Goal: Information Seeking & Learning: Learn about a topic

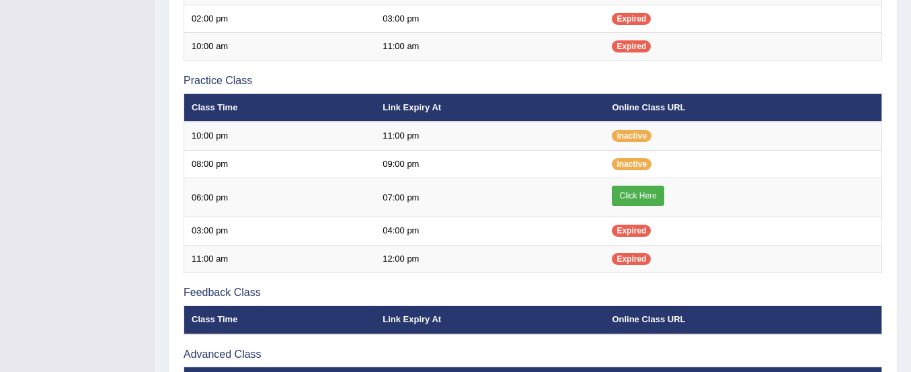
scroll to position [408, 0]
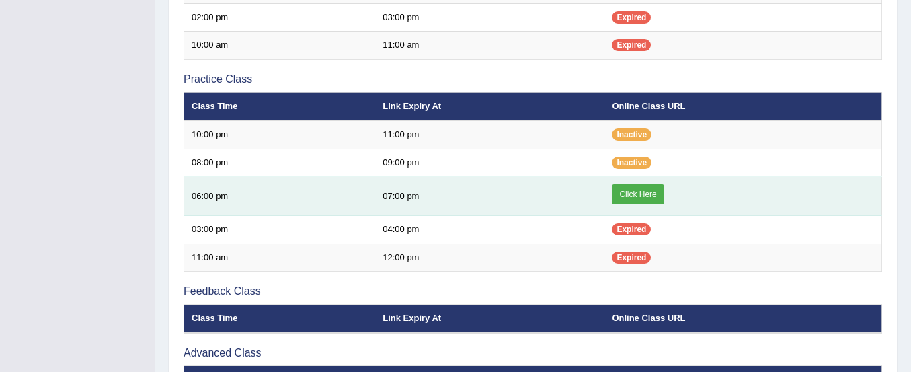
click at [635, 189] on link "Click Here" at bounding box center [638, 194] width 52 height 20
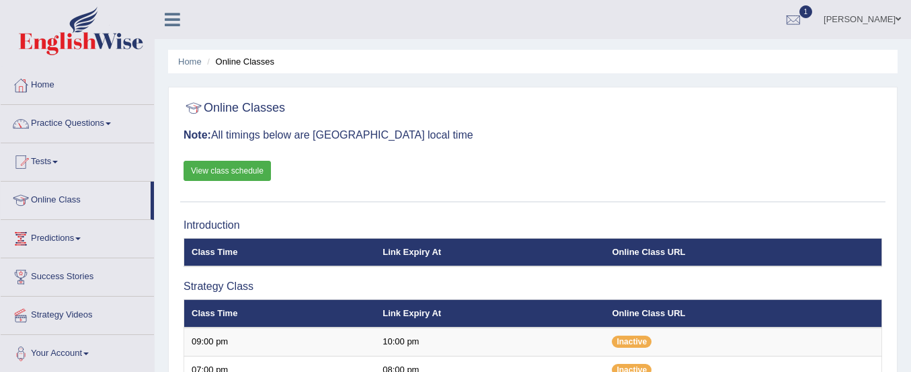
click at [169, 55] on ul "Home Online Classes" at bounding box center [533, 62] width 730 height 24
click at [50, 127] on link "Practice Questions" at bounding box center [77, 122] width 153 height 34
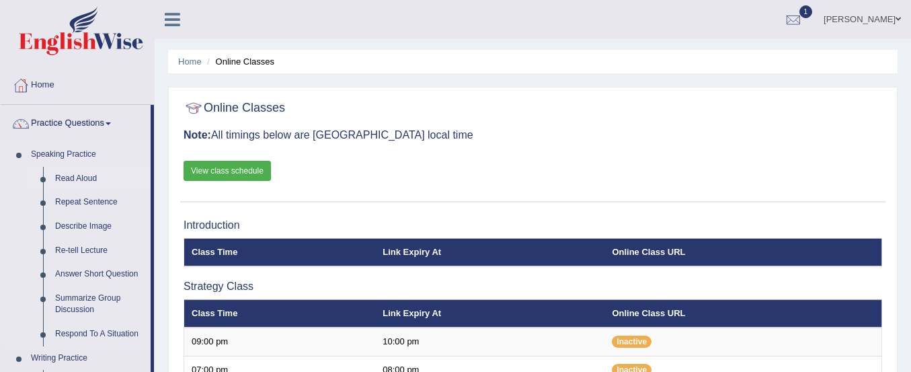
click at [64, 176] on link "Read Aloud" at bounding box center [100, 179] width 102 height 24
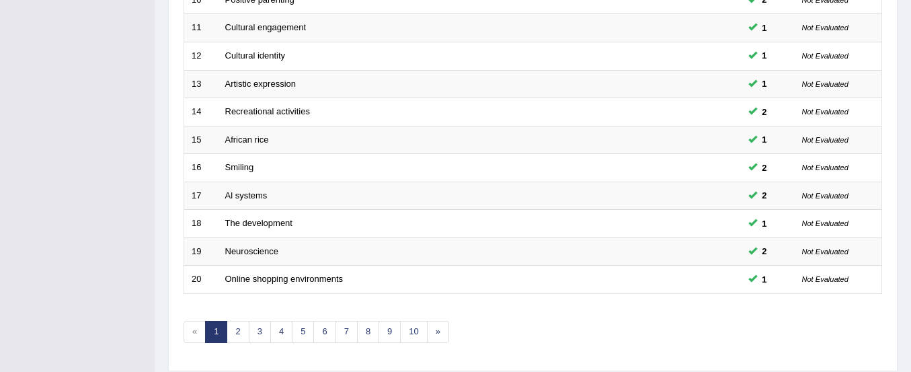
scroll to position [519, 0]
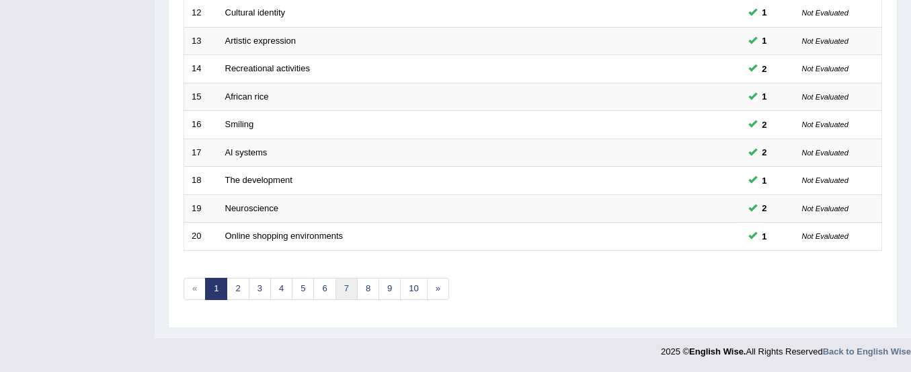
click at [351, 291] on link "7" at bounding box center [347, 289] width 22 height 22
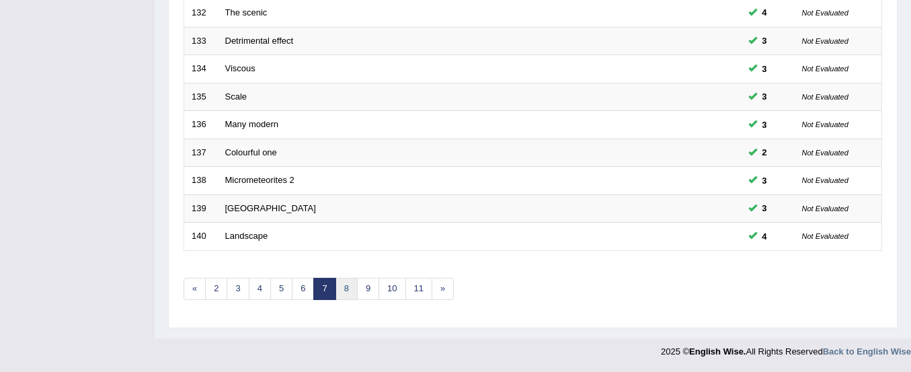
click at [350, 288] on link "8" at bounding box center [347, 289] width 22 height 22
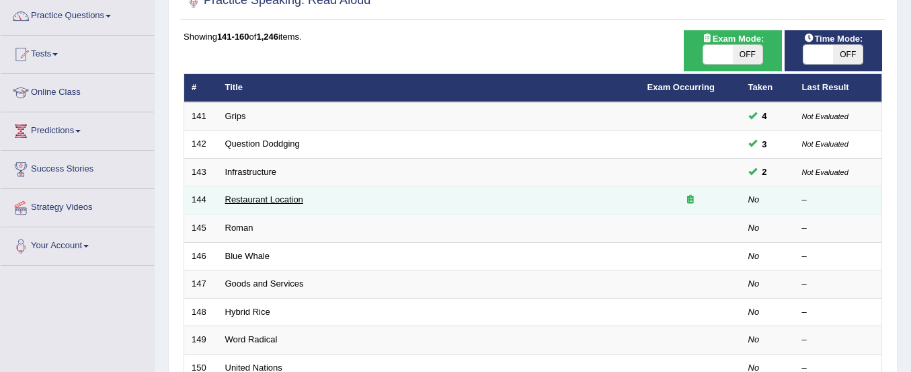
click at [253, 199] on link "Restaurant Location" at bounding box center [264, 199] width 78 height 10
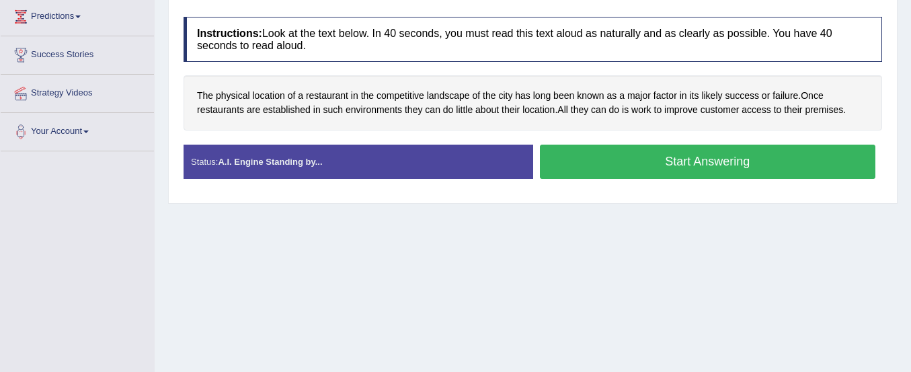
scroll to position [217, 0]
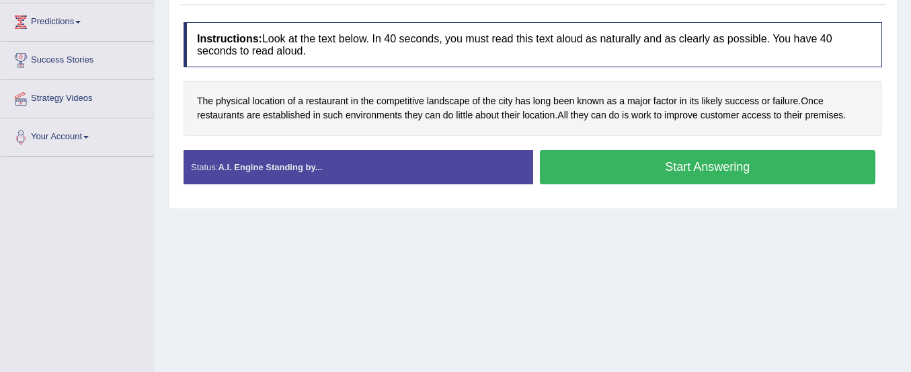
click at [607, 163] on button "Start Answering" at bounding box center [708, 167] width 336 height 34
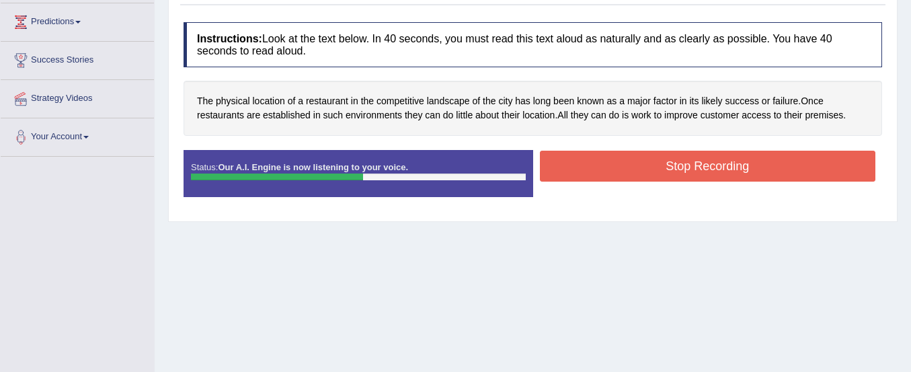
click at [607, 163] on button "Stop Recording" at bounding box center [708, 166] width 336 height 31
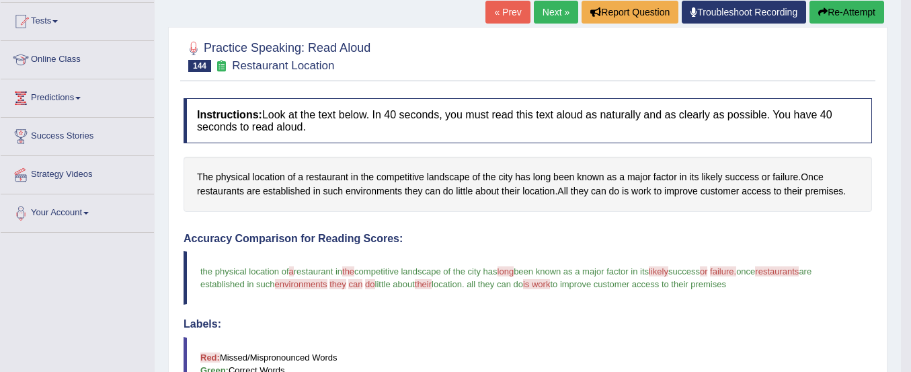
scroll to position [140, 0]
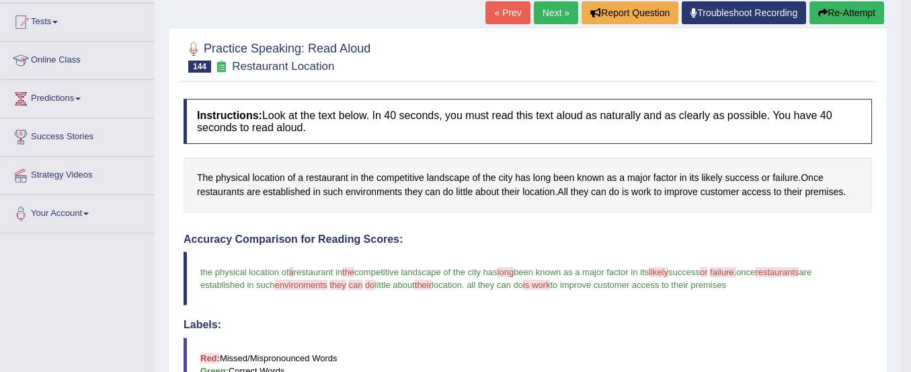
click at [828, 16] on button "Re-Attempt" at bounding box center [847, 12] width 75 height 23
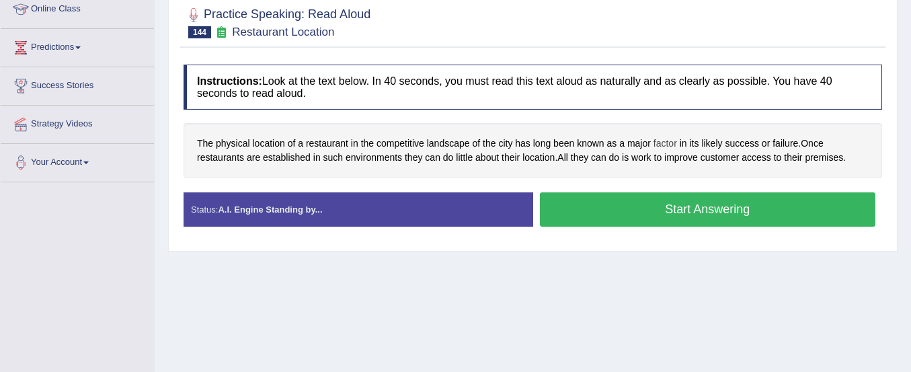
scroll to position [185, 0]
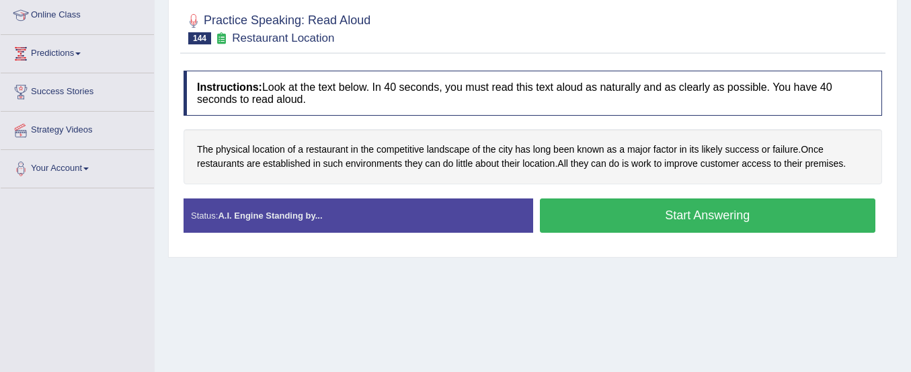
click at [625, 219] on button "Start Answering" at bounding box center [708, 215] width 336 height 34
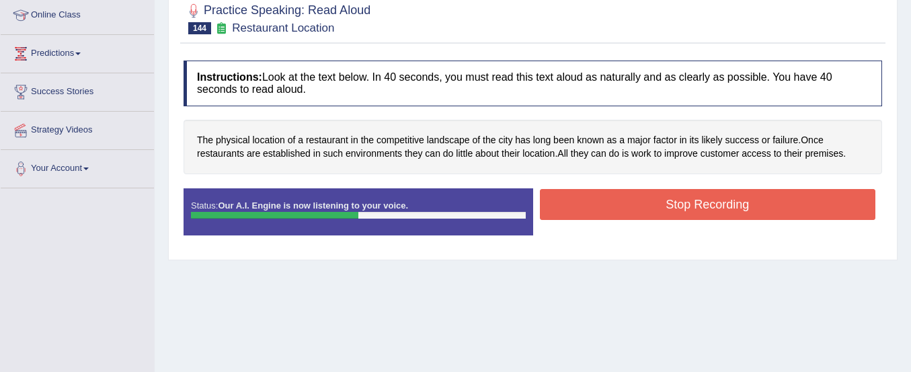
click at [620, 205] on button "Stop Recording" at bounding box center [708, 204] width 336 height 31
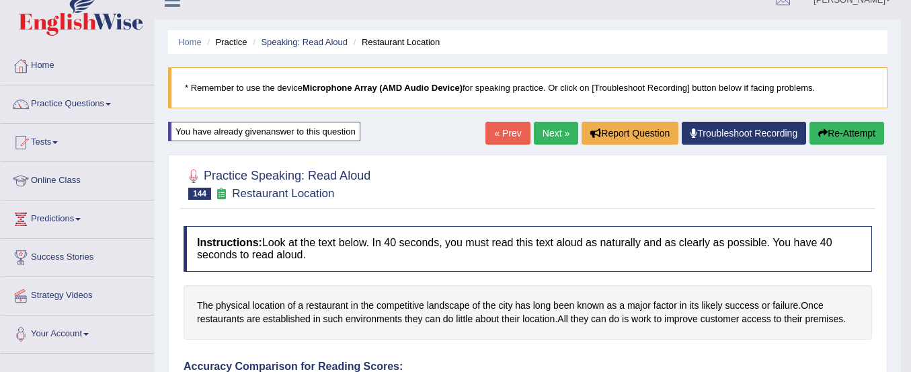
scroll to position [15, 0]
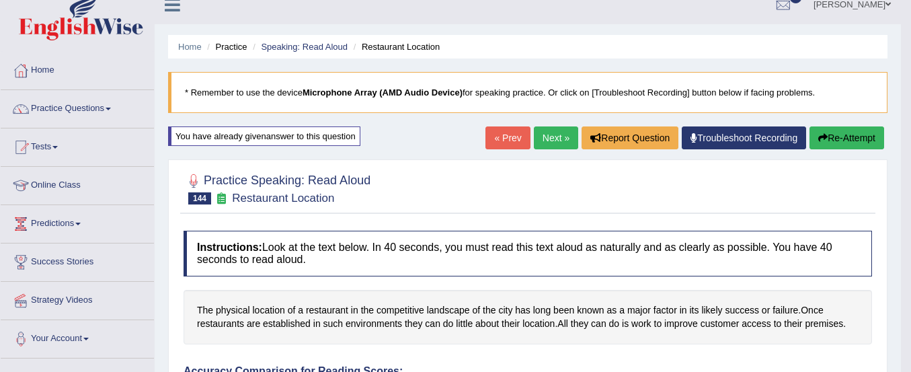
click at [843, 135] on button "Re-Attempt" at bounding box center [847, 137] width 75 height 23
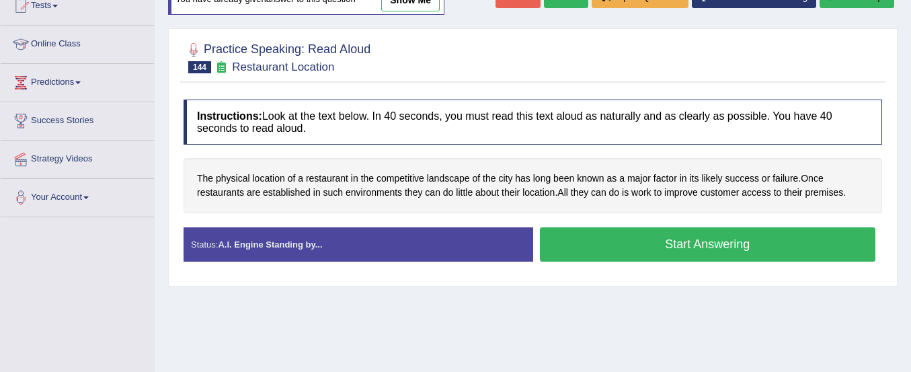
click at [772, 245] on button "Start Answering" at bounding box center [708, 244] width 336 height 34
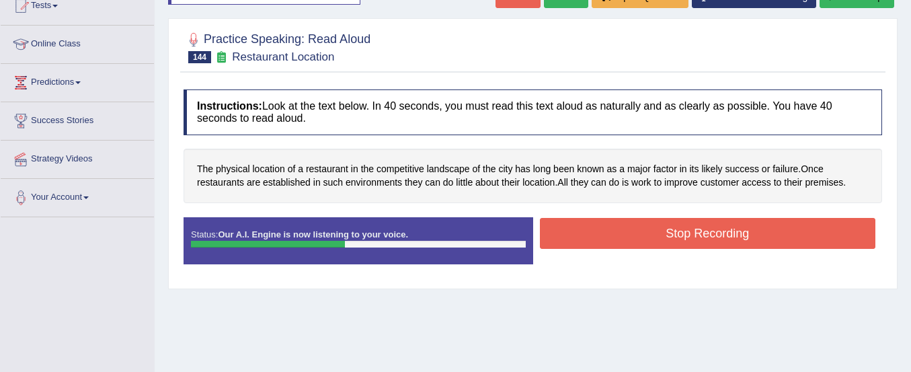
click at [772, 245] on button "Stop Recording" at bounding box center [708, 233] width 336 height 31
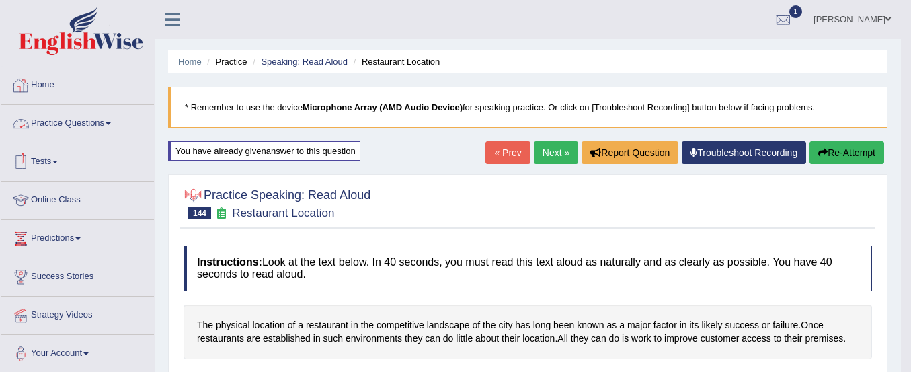
click at [82, 124] on link "Practice Questions" at bounding box center [77, 122] width 153 height 34
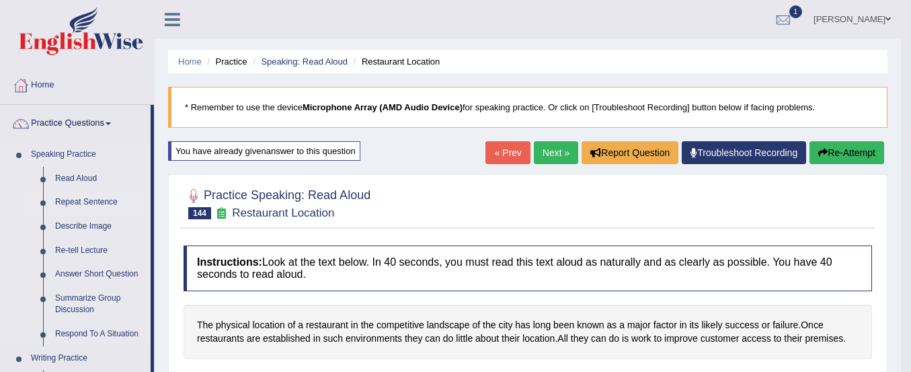
click at [77, 203] on link "Repeat Sentence" at bounding box center [100, 202] width 102 height 24
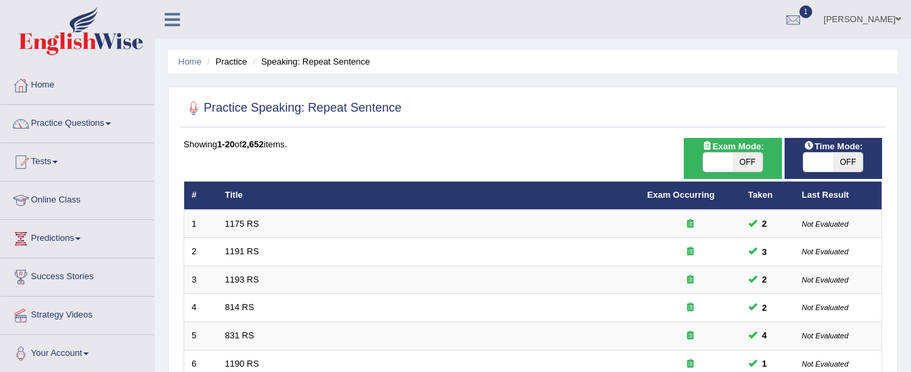
scroll to position [519, 0]
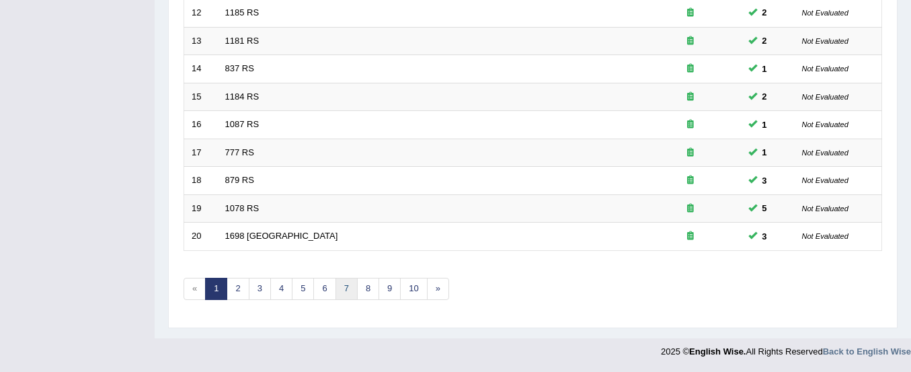
click at [346, 292] on link "7" at bounding box center [347, 289] width 22 height 22
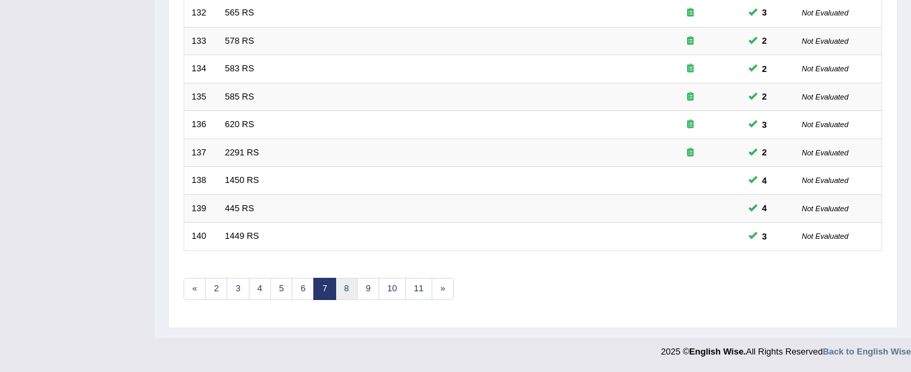
click at [345, 293] on link "8" at bounding box center [347, 289] width 22 height 22
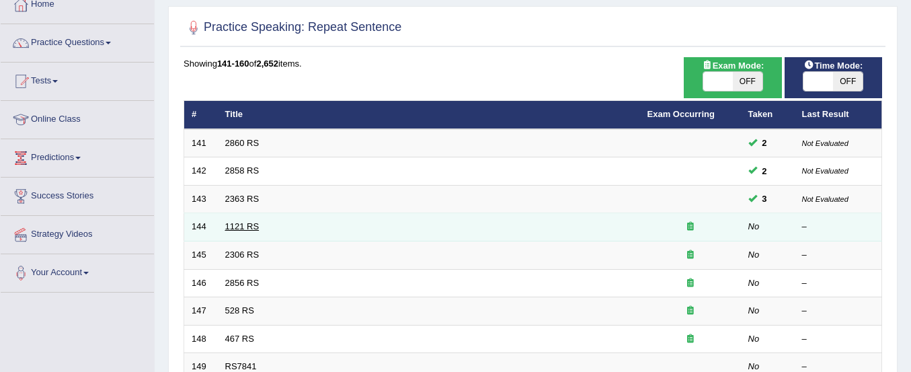
click at [243, 226] on link "1121 RS" at bounding box center [242, 226] width 34 height 10
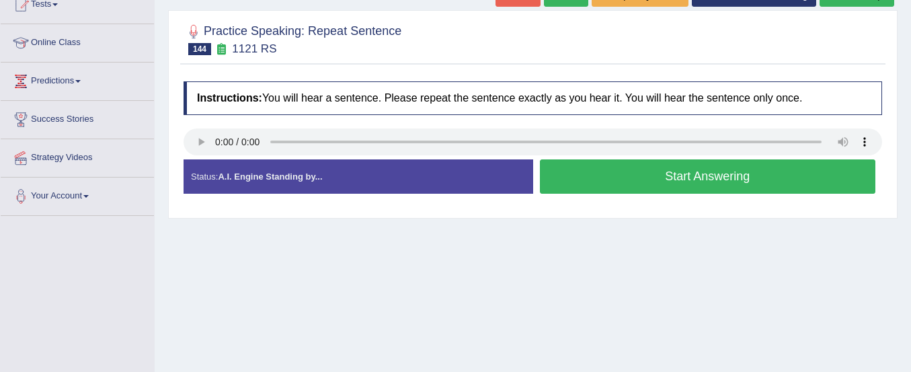
scroll to position [163, 0]
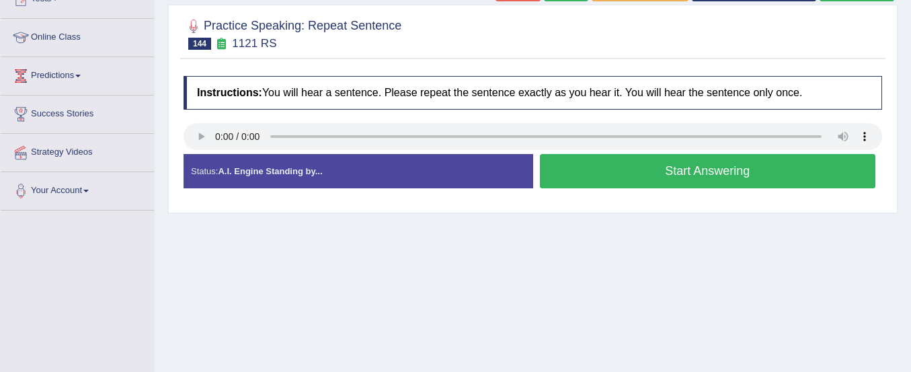
click at [565, 168] on button "Start Answering" at bounding box center [708, 171] width 336 height 34
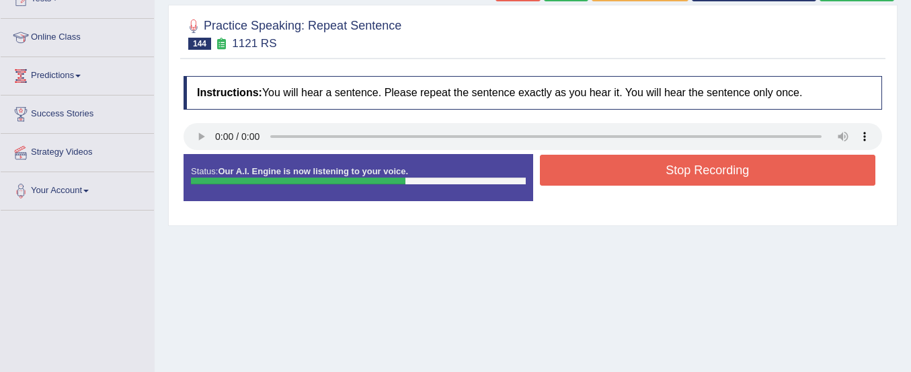
click at [565, 168] on button "Stop Recording" at bounding box center [708, 170] width 336 height 31
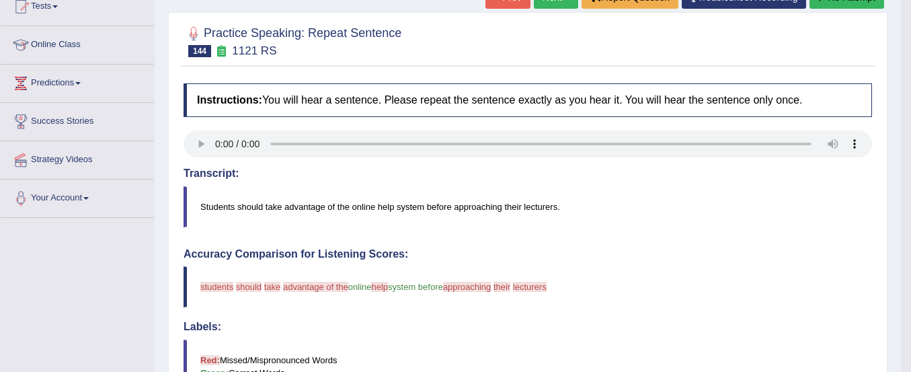
scroll to position [86, 0]
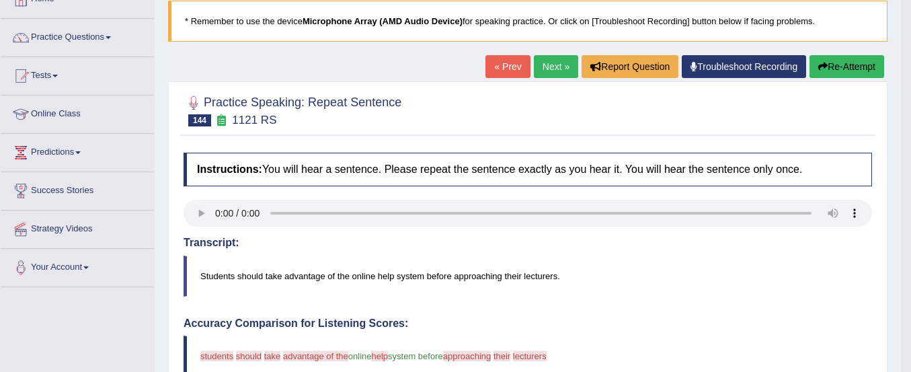
click at [834, 71] on button "Re-Attempt" at bounding box center [847, 66] width 75 height 23
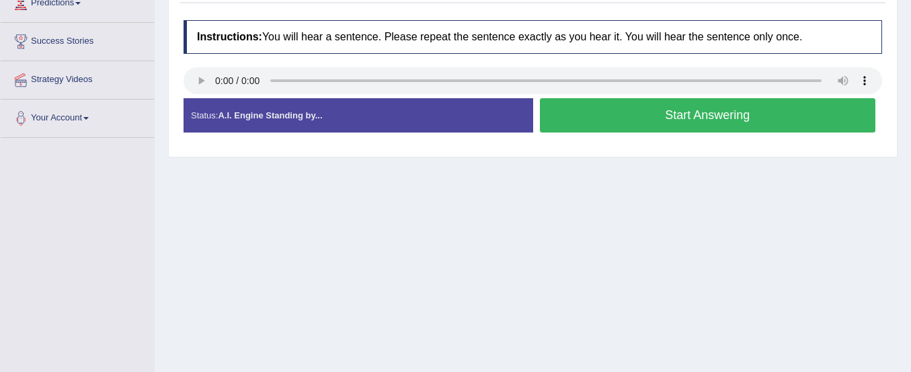
click at [609, 123] on button "Start Answering" at bounding box center [708, 115] width 336 height 34
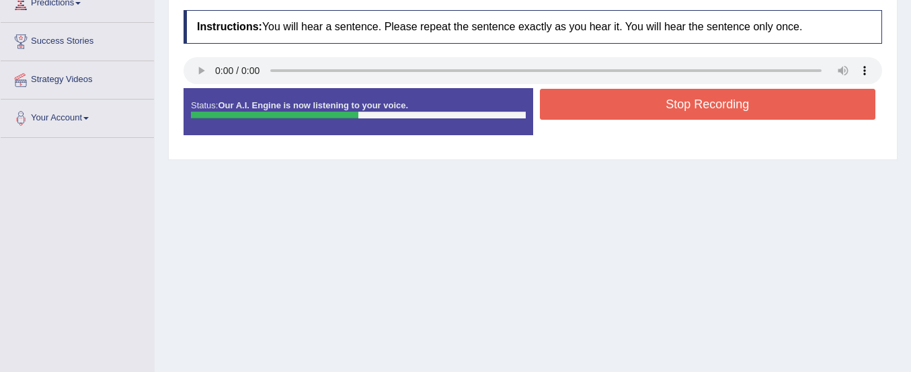
click at [605, 112] on button "Stop Recording" at bounding box center [708, 104] width 336 height 31
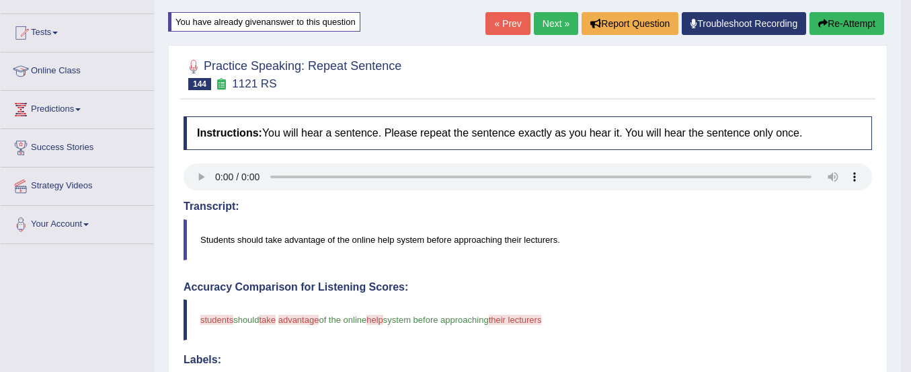
scroll to position [128, 0]
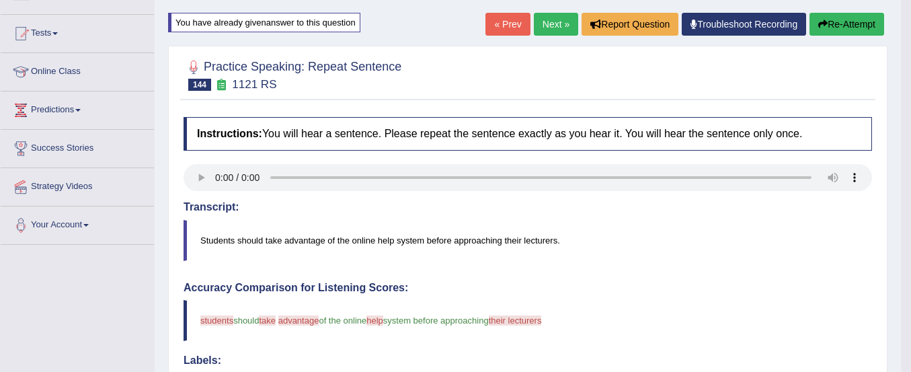
click at [835, 22] on button "Re-Attempt" at bounding box center [847, 24] width 75 height 23
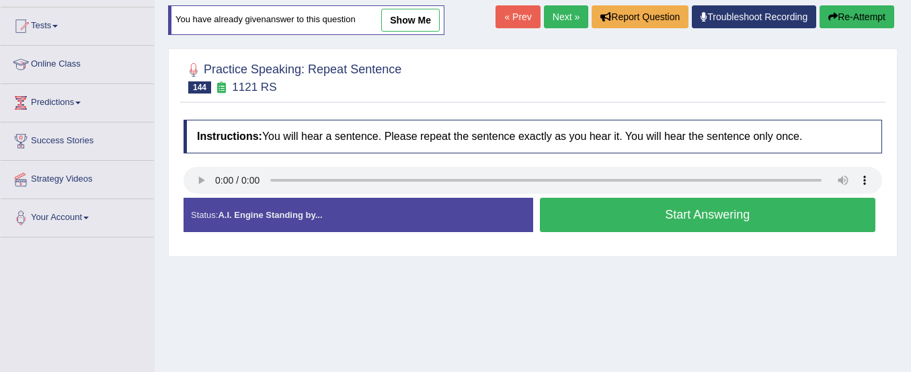
scroll to position [128, 0]
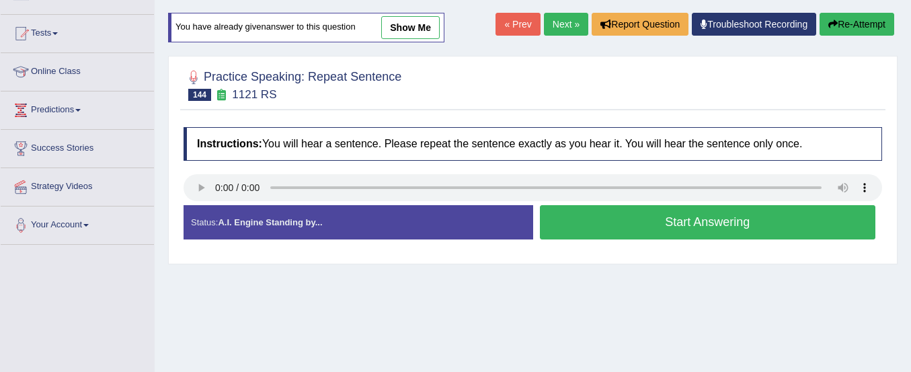
click at [596, 224] on button "Start Answering" at bounding box center [708, 222] width 336 height 34
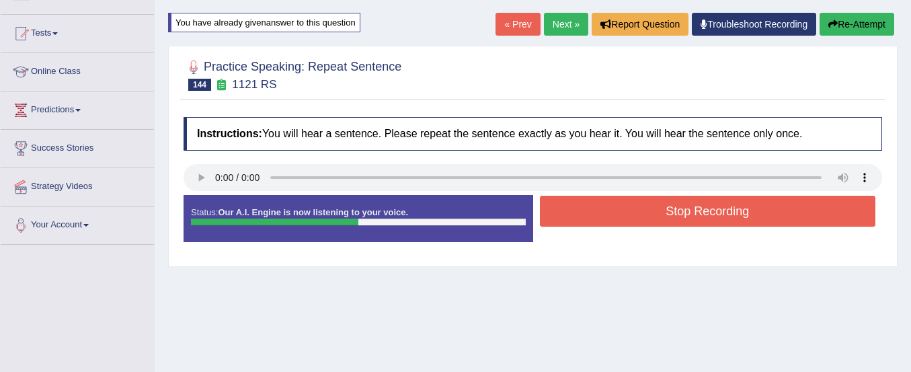
click at [597, 214] on button "Stop Recording" at bounding box center [708, 211] width 336 height 31
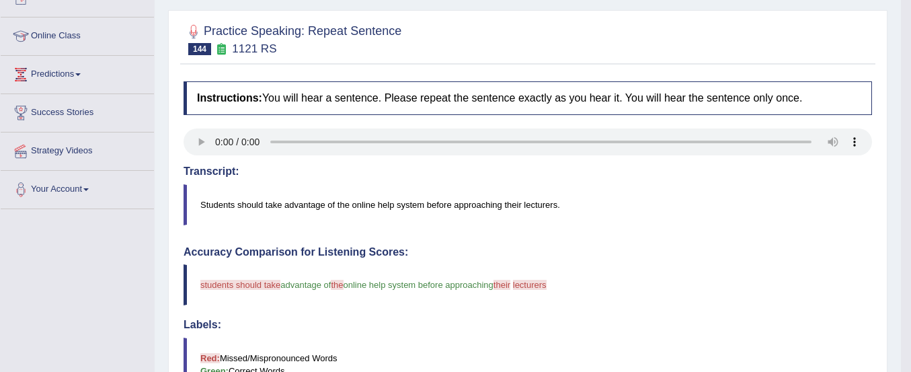
scroll to position [0, 0]
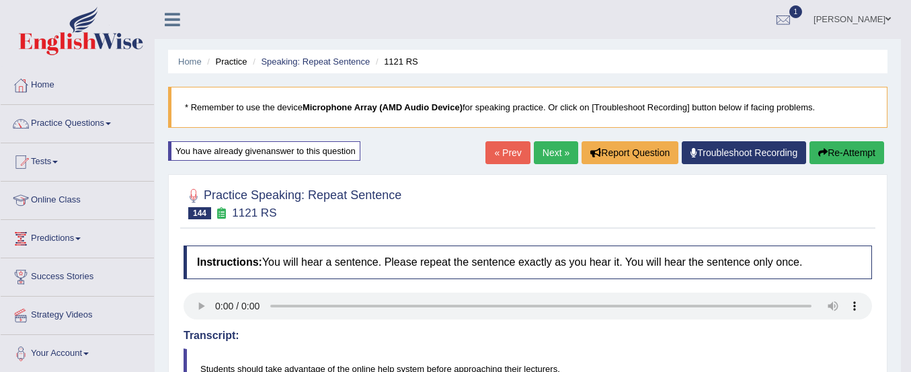
click at [551, 147] on link "Next »" at bounding box center [556, 152] width 44 height 23
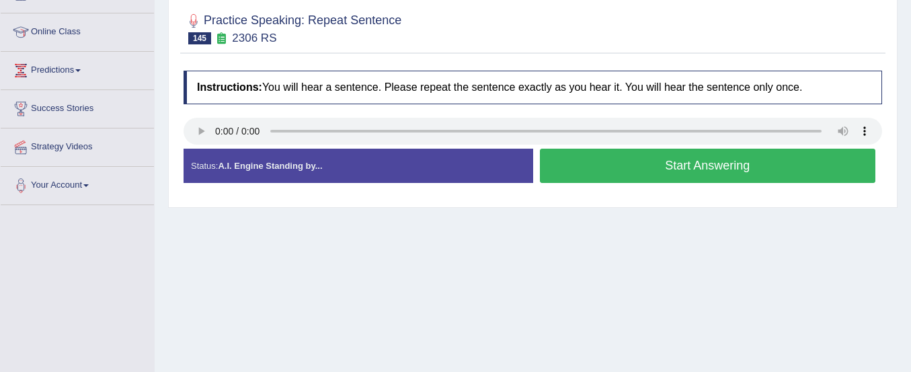
click at [588, 159] on button "Start Answering" at bounding box center [708, 166] width 336 height 34
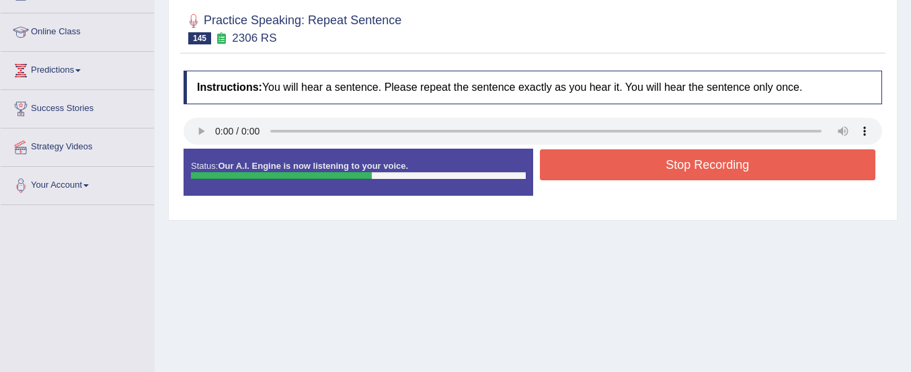
click at [588, 159] on button "Stop Recording" at bounding box center [708, 164] width 336 height 31
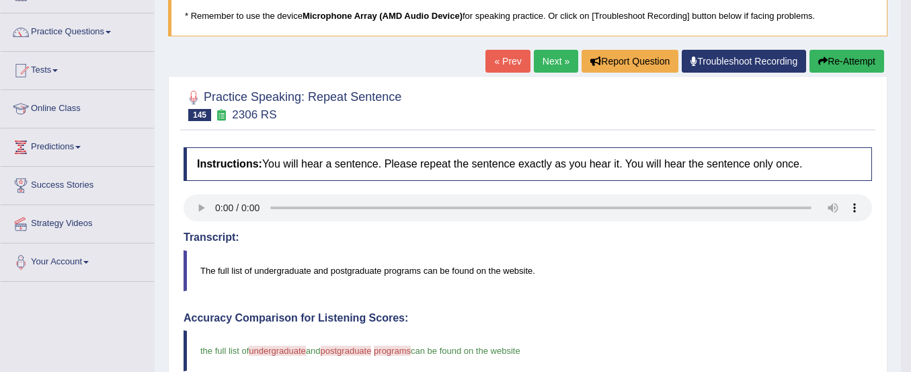
scroll to position [91, 0]
click at [828, 56] on button "Re-Attempt" at bounding box center [847, 61] width 75 height 23
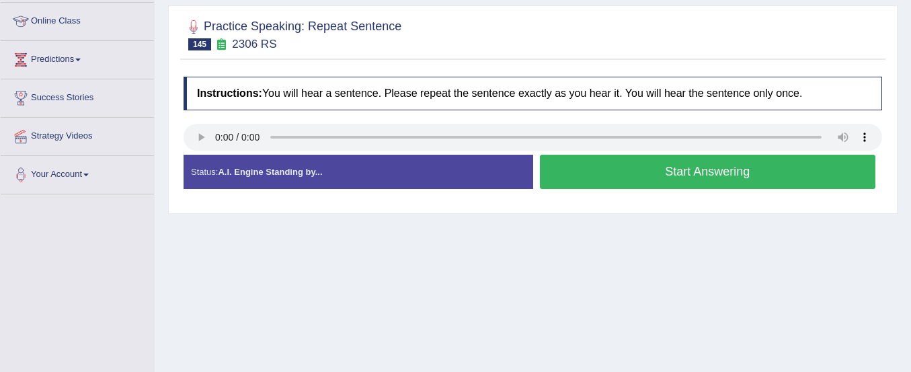
click at [610, 162] on button "Start Answering" at bounding box center [708, 172] width 336 height 34
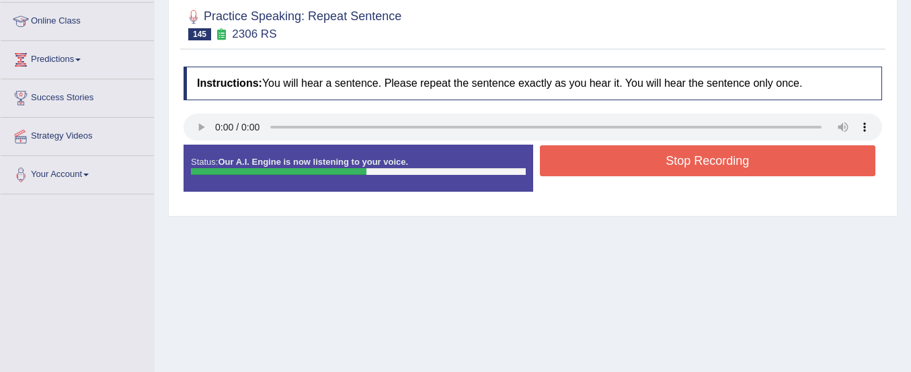
click at [610, 162] on button "Stop Recording" at bounding box center [708, 160] width 336 height 31
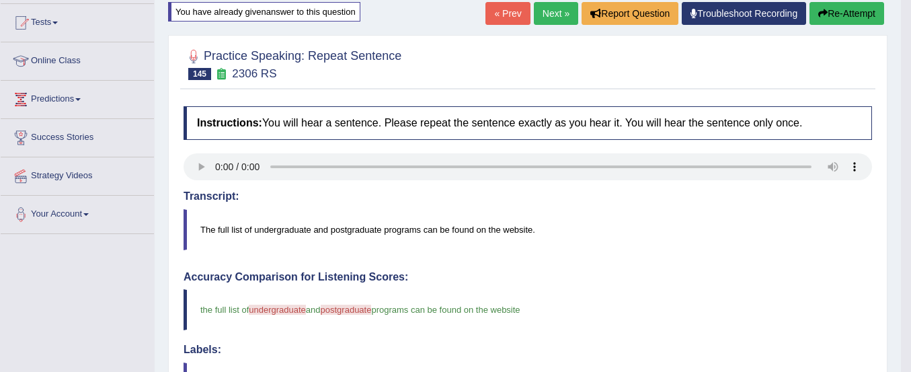
scroll to position [138, 0]
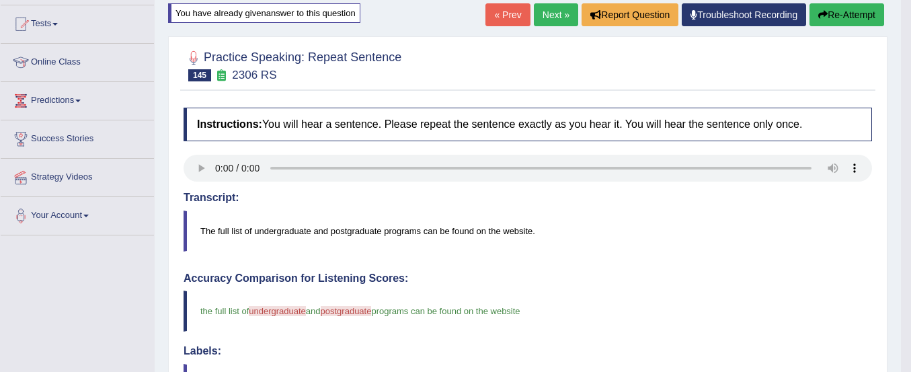
click at [839, 13] on button "Re-Attempt" at bounding box center [847, 14] width 75 height 23
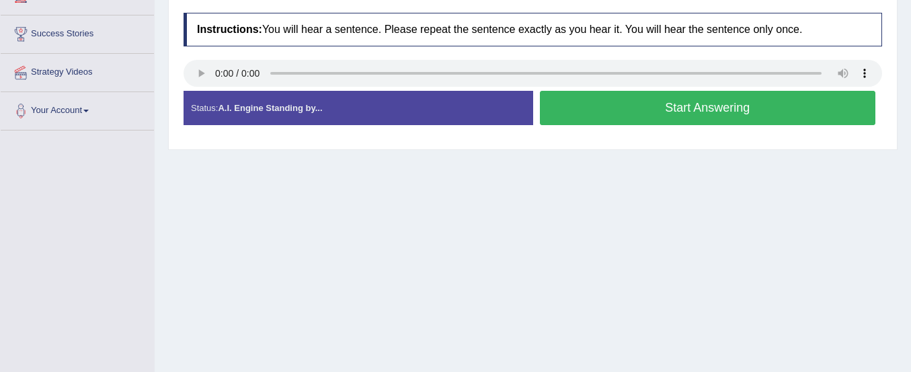
click at [712, 114] on button "Start Answering" at bounding box center [708, 108] width 336 height 34
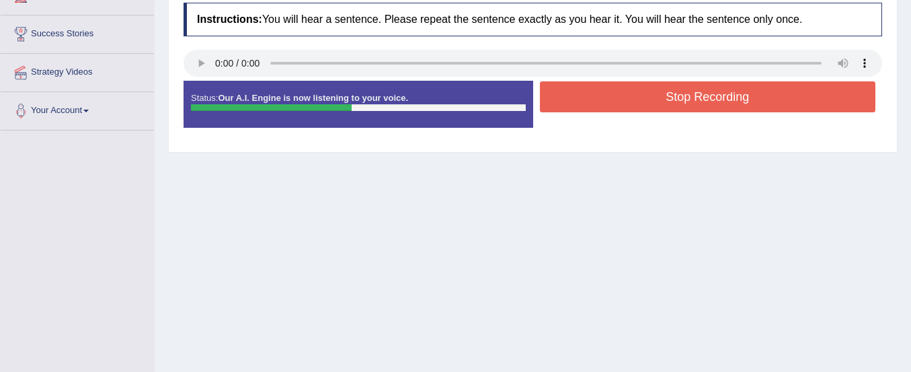
click at [708, 94] on button "Stop Recording" at bounding box center [708, 96] width 336 height 31
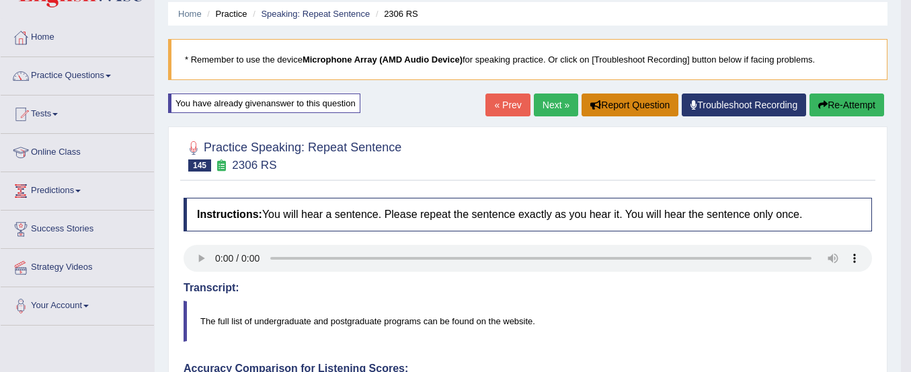
scroll to position [45, 0]
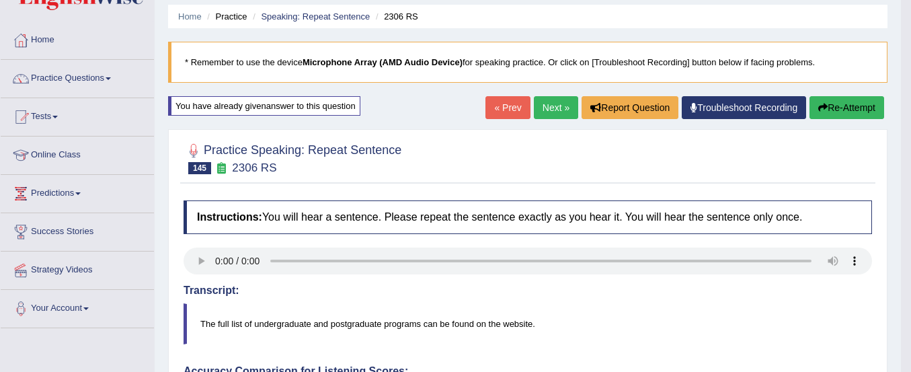
click at [542, 104] on link "Next »" at bounding box center [556, 107] width 44 height 23
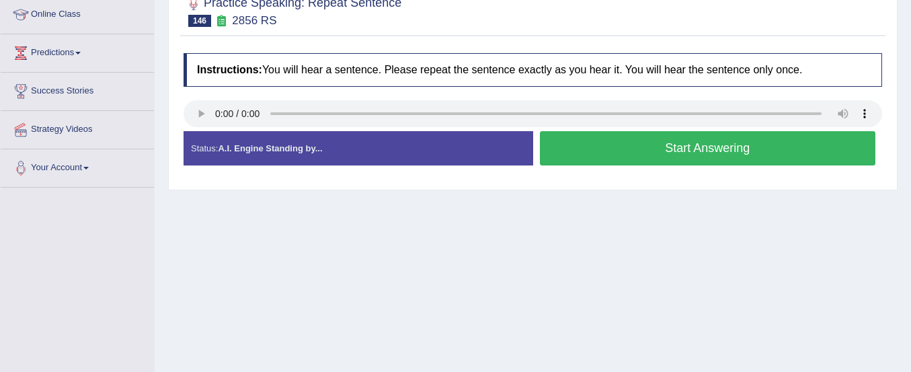
click at [569, 151] on button "Start Answering" at bounding box center [708, 148] width 336 height 34
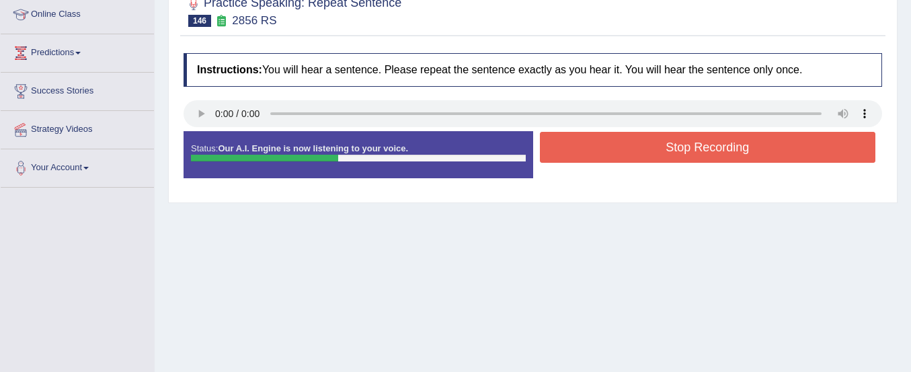
click at [569, 151] on button "Stop Recording" at bounding box center [708, 147] width 336 height 31
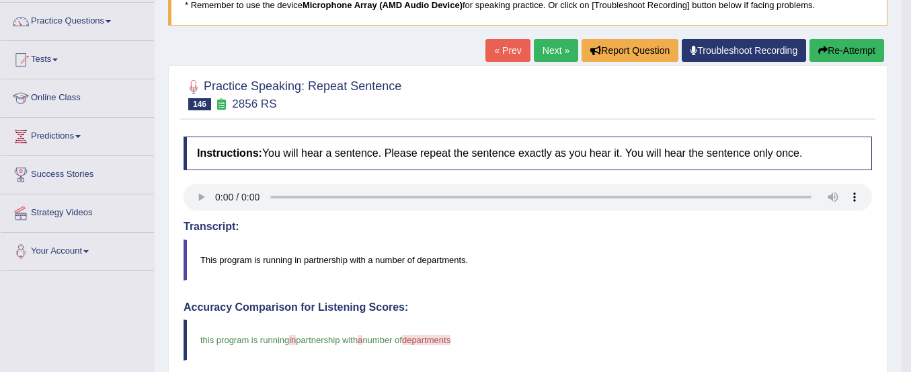
scroll to position [102, 0]
click at [845, 44] on button "Re-Attempt" at bounding box center [847, 51] width 75 height 23
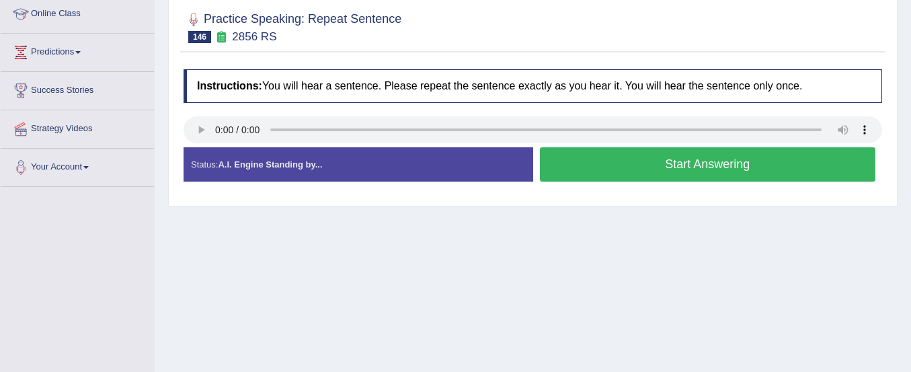
scroll to position [200, 0]
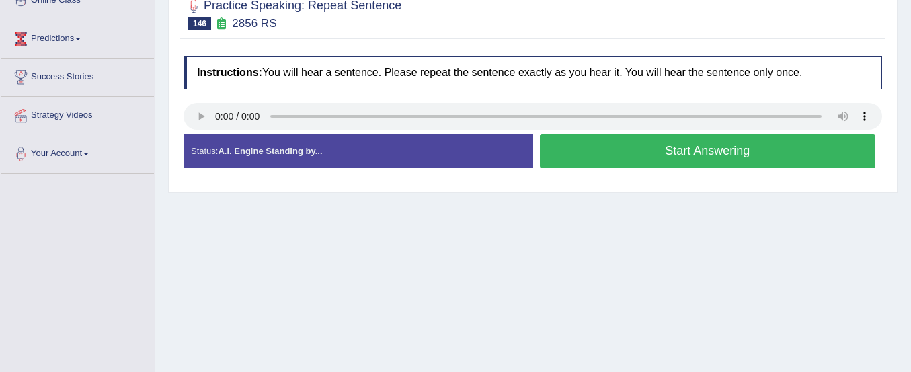
click at [582, 153] on button "Start Answering" at bounding box center [708, 151] width 336 height 34
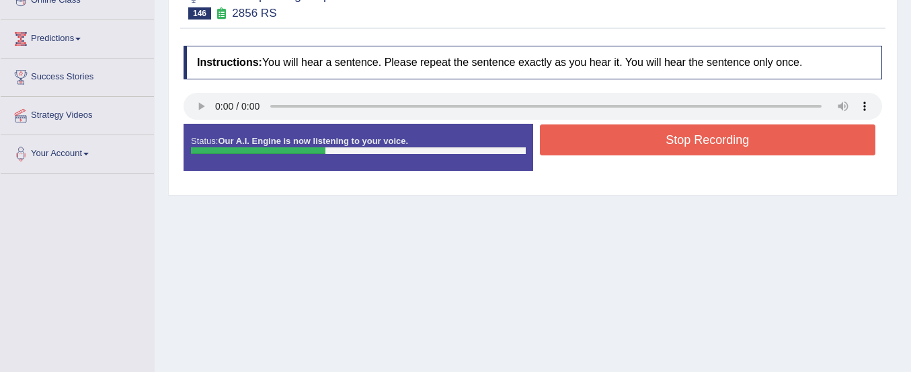
click at [585, 142] on button "Stop Recording" at bounding box center [708, 139] width 336 height 31
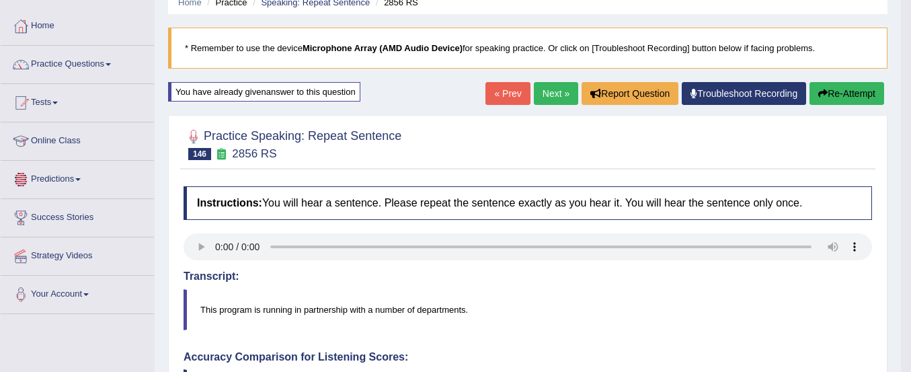
scroll to position [38, 0]
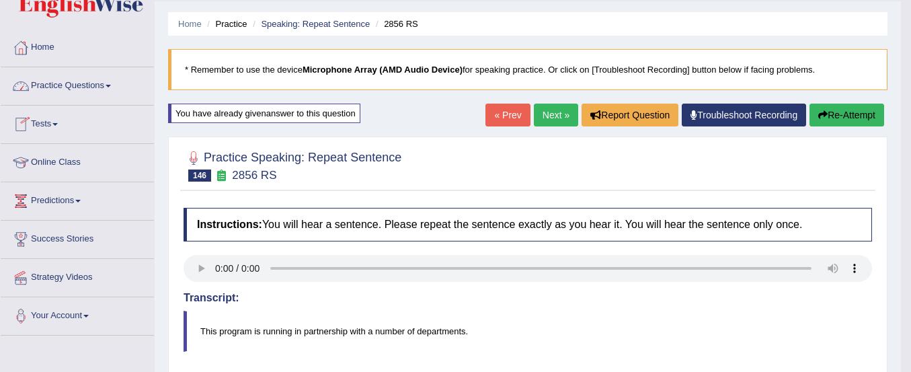
click at [84, 83] on link "Practice Questions" at bounding box center [77, 84] width 153 height 34
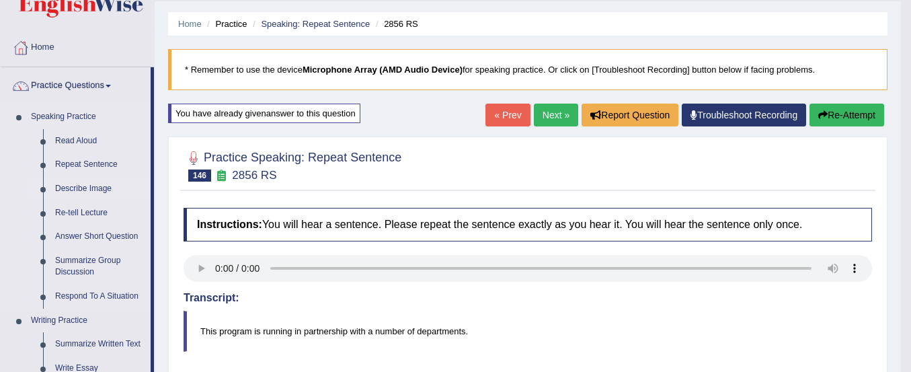
click at [94, 185] on link "Describe Image" at bounding box center [100, 189] width 102 height 24
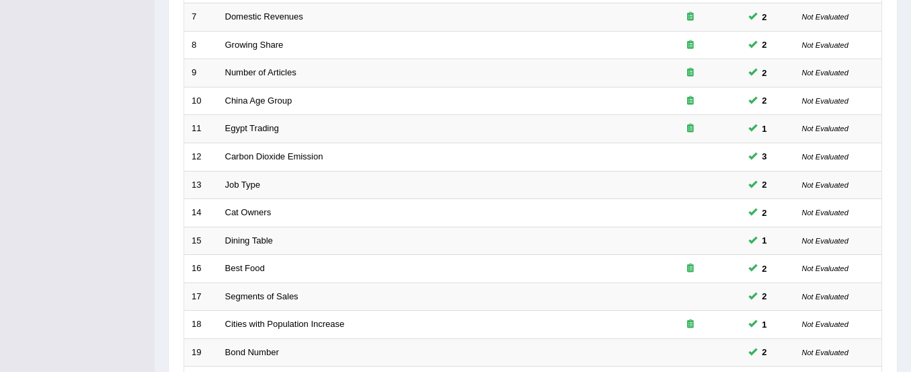
scroll to position [519, 0]
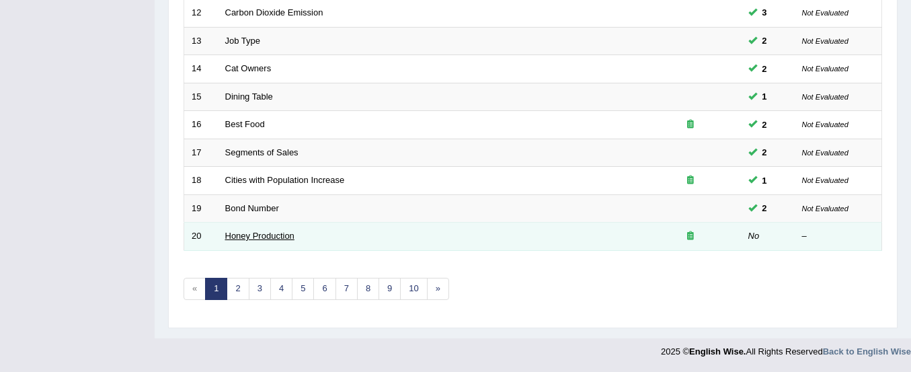
click at [266, 233] on link "Honey Production" at bounding box center [259, 236] width 69 height 10
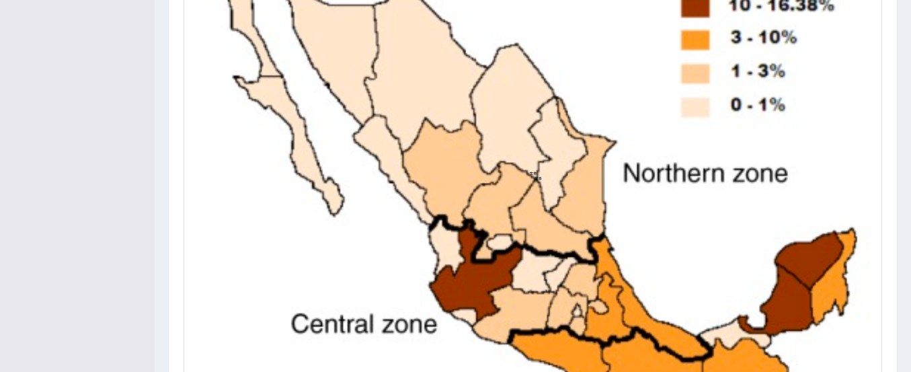
scroll to position [557, 0]
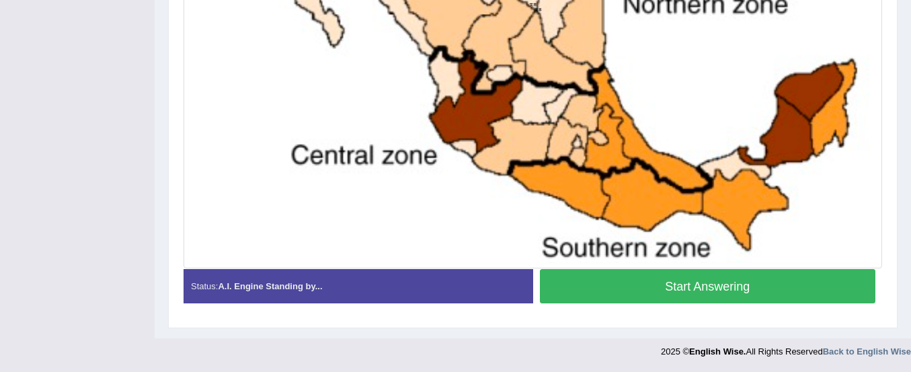
click at [597, 284] on button "Start Answering" at bounding box center [708, 286] width 336 height 34
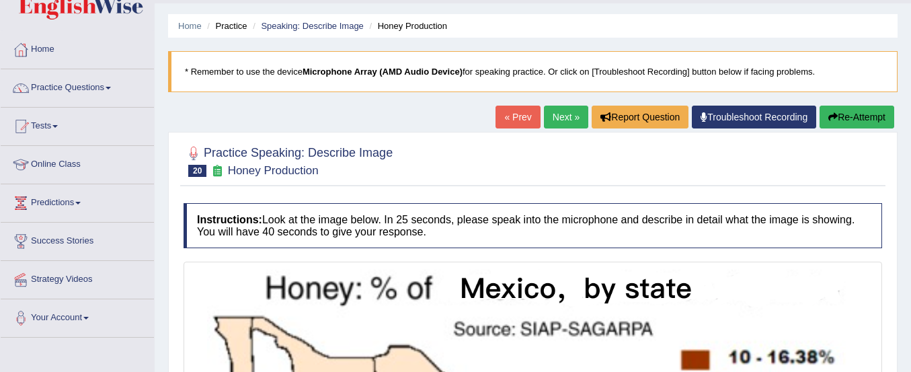
scroll to position [36, 0]
click at [844, 117] on button "Re-Attempt" at bounding box center [857, 116] width 75 height 23
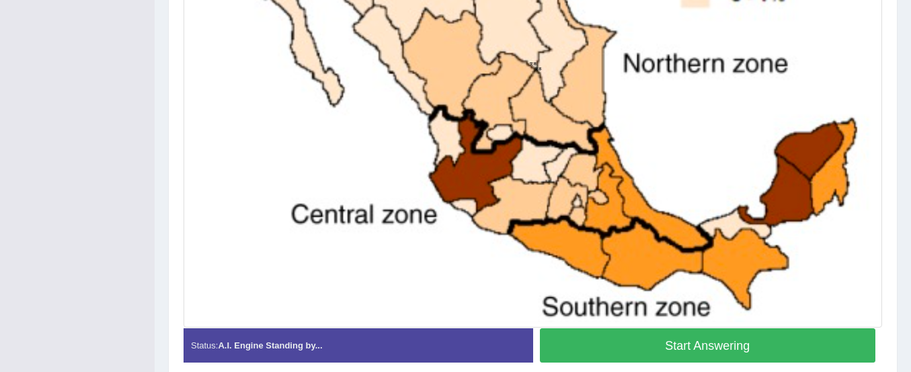
scroll to position [557, 0]
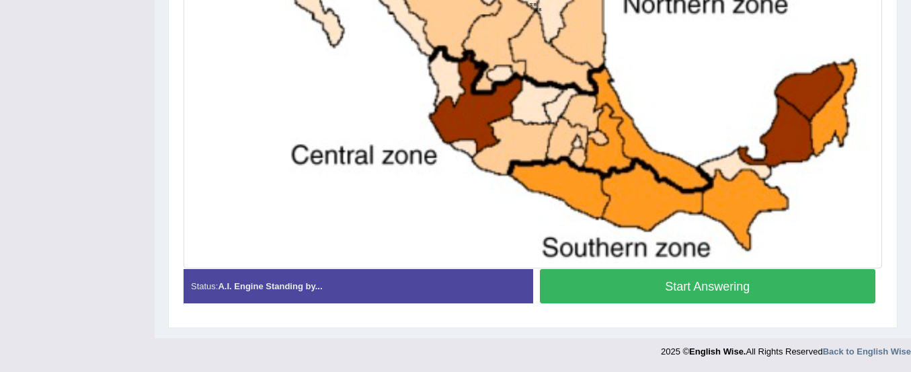
click at [719, 287] on button "Start Answering" at bounding box center [708, 286] width 336 height 34
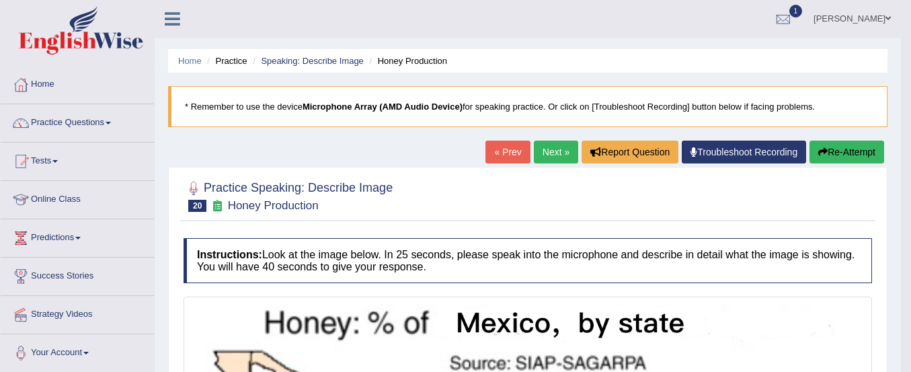
scroll to position [0, 0]
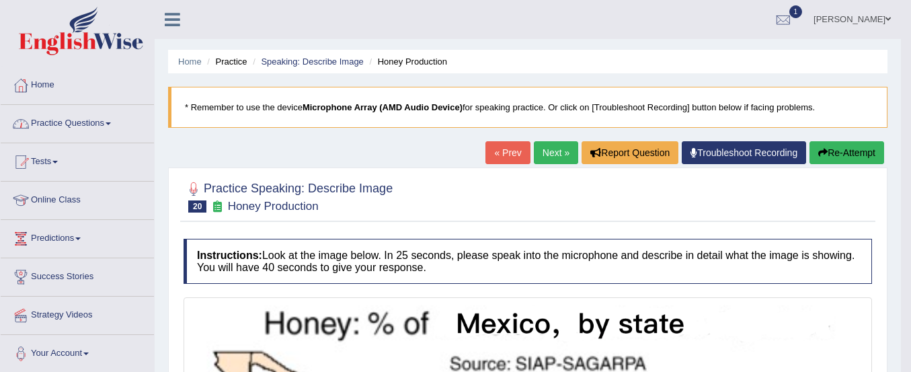
click at [64, 122] on link "Practice Questions" at bounding box center [77, 122] width 153 height 34
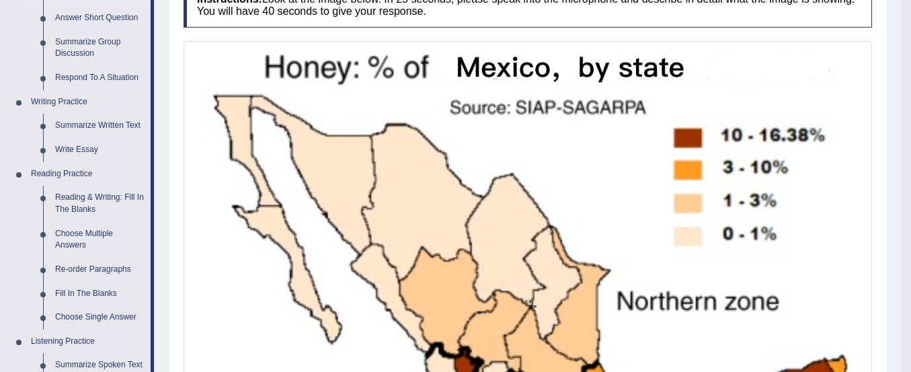
scroll to position [305, 0]
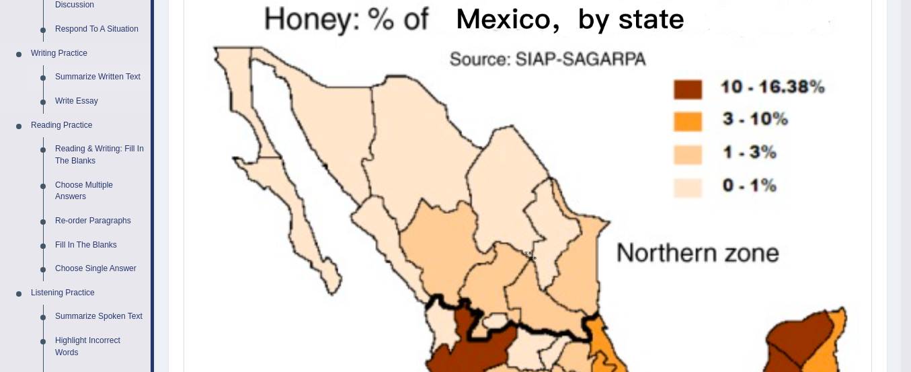
click at [87, 75] on link "Summarize Written Text" at bounding box center [100, 77] width 102 height 24
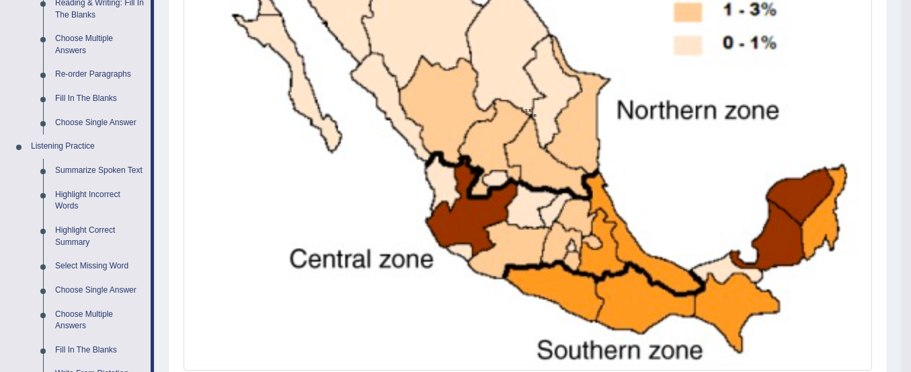
scroll to position [835, 0]
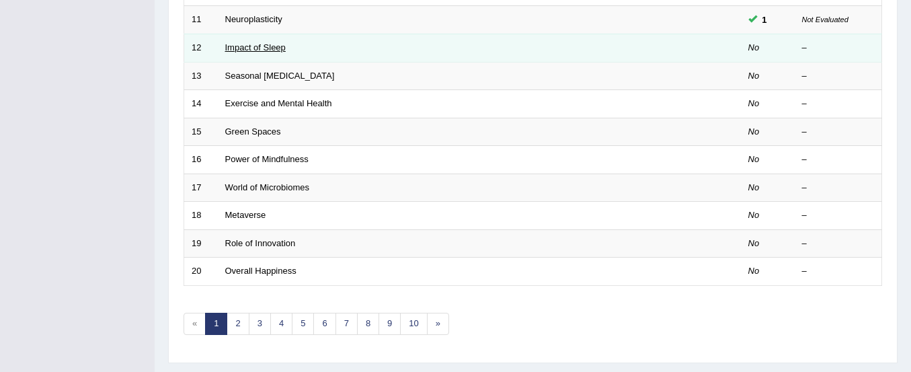
click at [267, 50] on link "Impact of Sleep" at bounding box center [255, 47] width 61 height 10
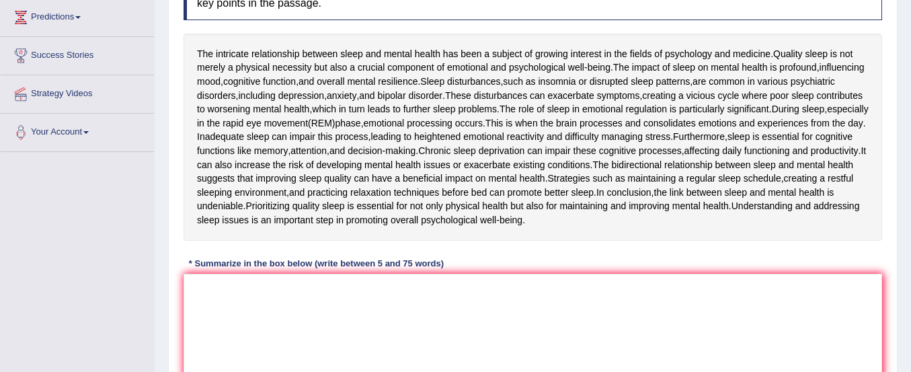
scroll to position [221, 0]
click at [222, 321] on textarea at bounding box center [533, 339] width 699 height 130
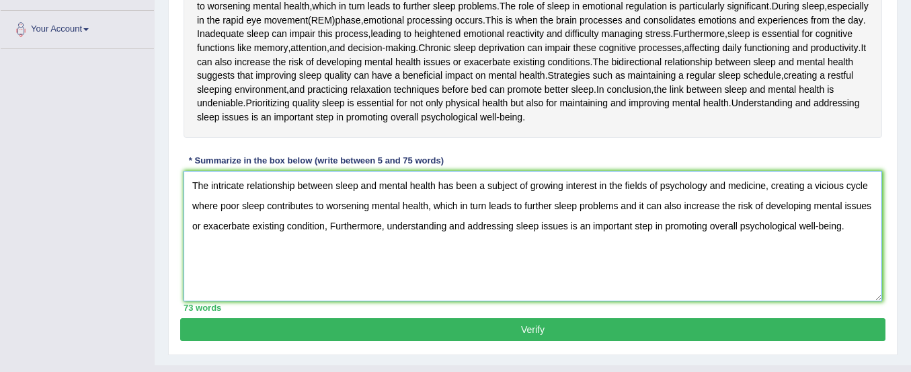
scroll to position [351, 0]
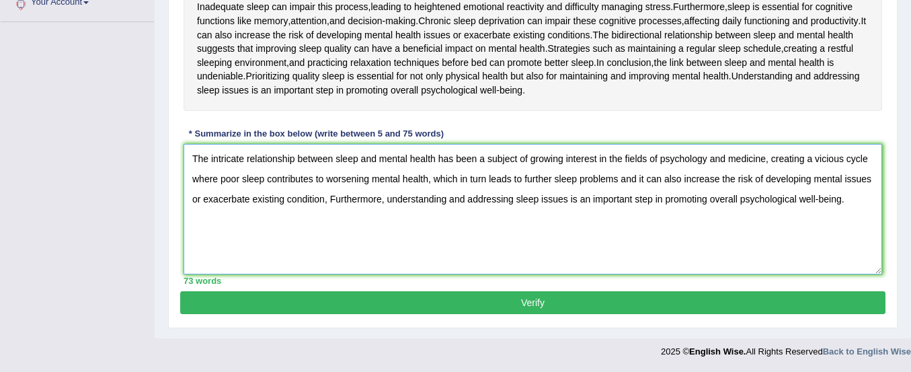
type textarea "The intricate relationship between sleep and mental health has been a subject o…"
click at [475, 298] on button "Verify" at bounding box center [533, 302] width 706 height 23
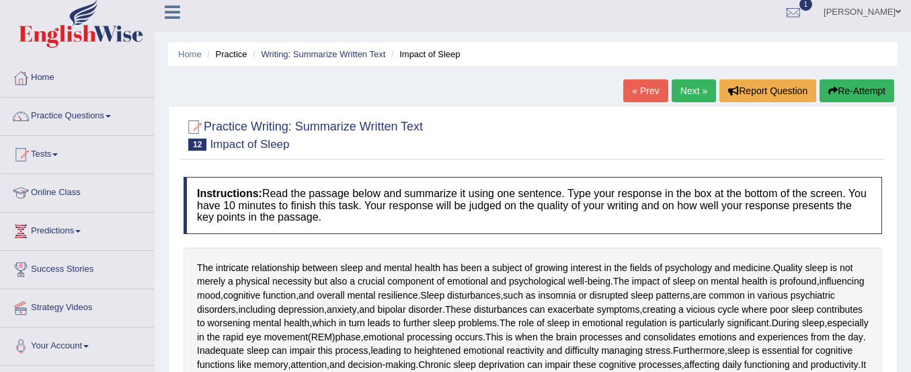
scroll to position [7, 0]
click at [65, 118] on link "Practice Questions" at bounding box center [77, 115] width 153 height 34
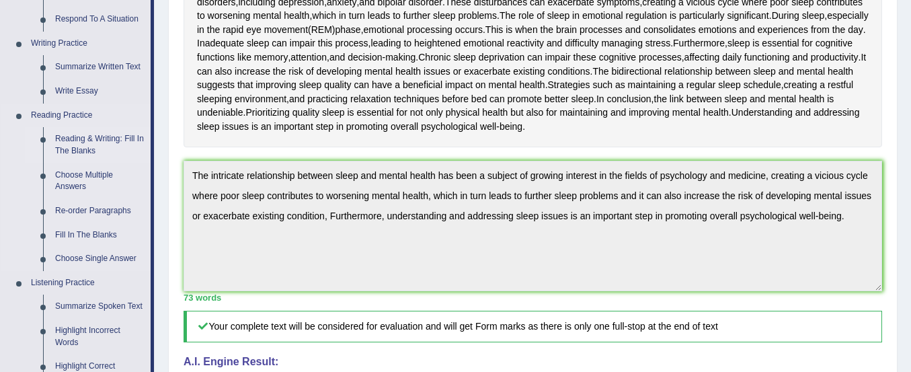
scroll to position [313, 0]
click at [81, 141] on link "Reading & Writing: Fill In The Blanks" at bounding box center [100, 146] width 102 height 36
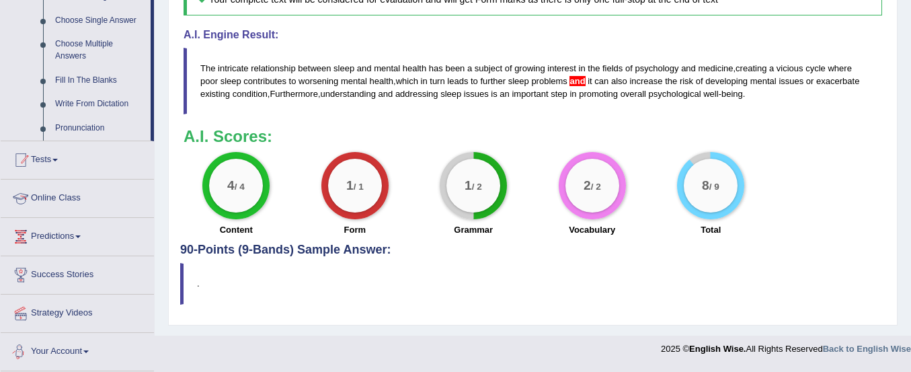
scroll to position [639, 0]
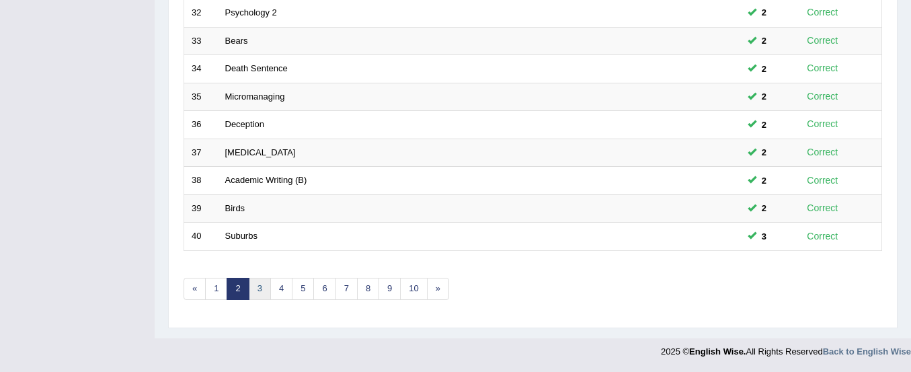
click at [257, 289] on link "3" at bounding box center [260, 289] width 22 height 22
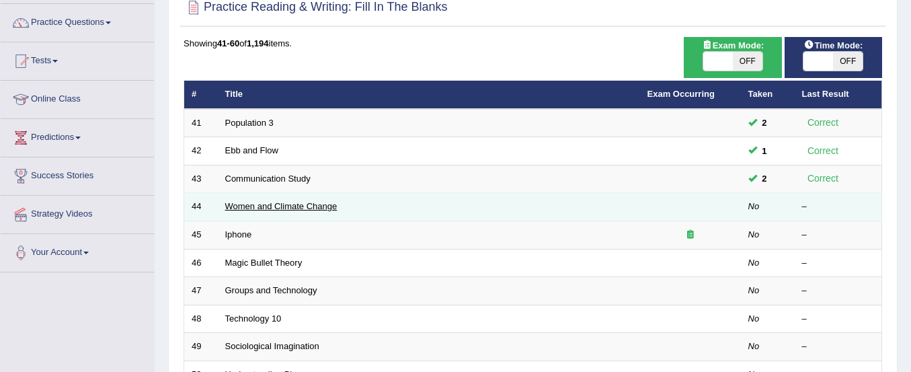
click at [286, 204] on link "Women and Climate Change" at bounding box center [281, 206] width 112 height 10
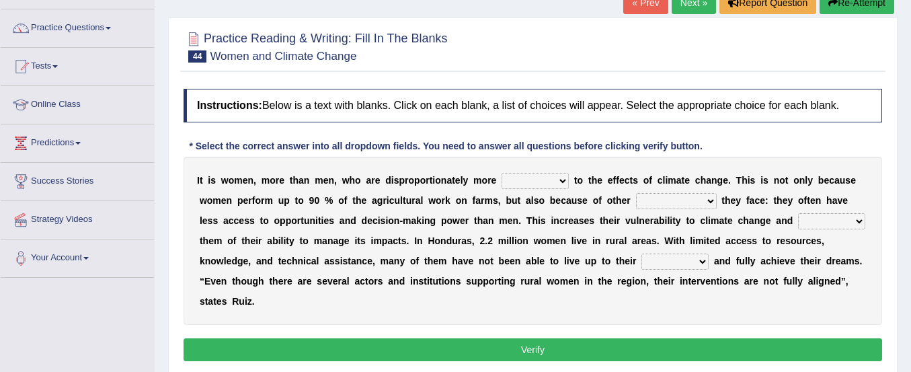
scroll to position [230, 0]
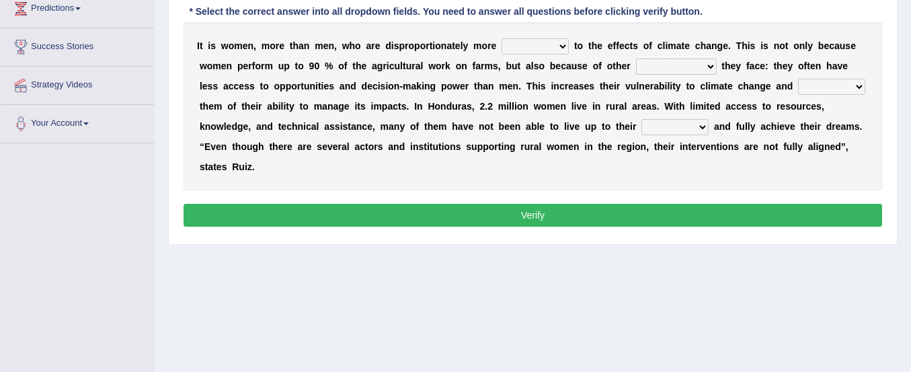
click at [535, 43] on select "defensive beatable vulnerable defective" at bounding box center [535, 46] width 67 height 16
select select "vulnerable"
click at [502, 38] on select "defensive beatable vulnerable defective" at bounding box center [535, 46] width 67 height 16
click at [557, 47] on select "defensive beatable vulnerable defective" at bounding box center [535, 46] width 67 height 16
click at [656, 63] on select "chances challenges awkwardness changes" at bounding box center [676, 67] width 81 height 16
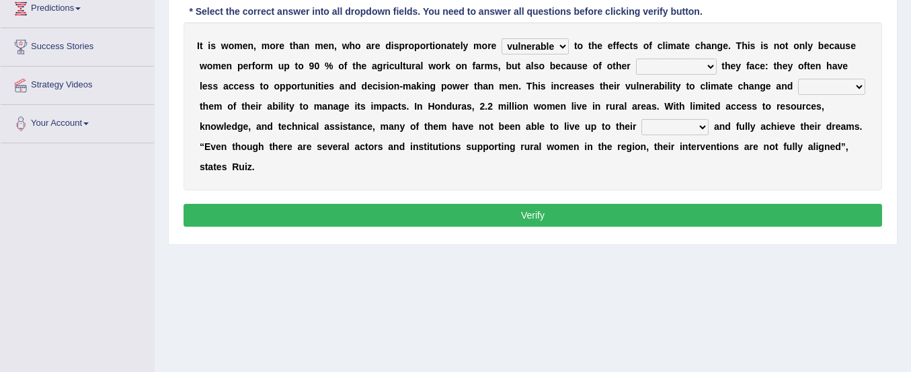
click at [656, 63] on select "chances challenges awkwardness changes" at bounding box center [676, 67] width 81 height 16
select select "challenges"
click at [636, 59] on select "chances challenges awkwardness changes" at bounding box center [676, 67] width 81 height 16
click at [823, 89] on select "deprives caprices deposits thrives" at bounding box center [831, 87] width 67 height 16
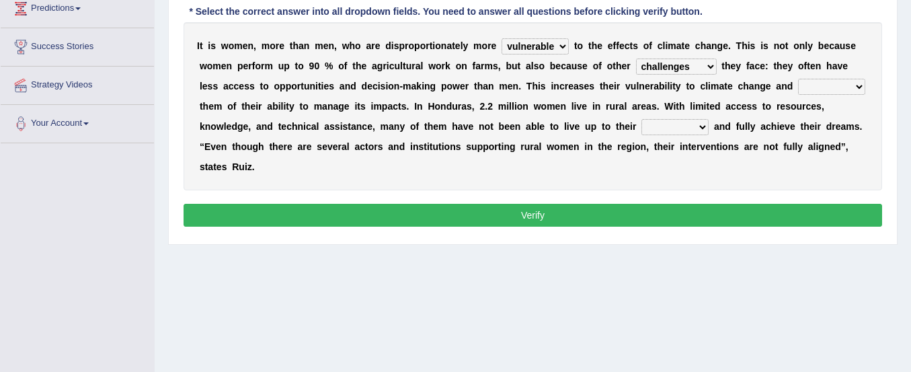
click at [823, 89] on select "deprives caprices deposits thrives" at bounding box center [831, 87] width 67 height 16
click at [798, 79] on select "deprives caprices deposits thrives" at bounding box center [831, 87] width 67 height 16
click at [839, 85] on select "deprives caprices deposits thrives" at bounding box center [831, 87] width 67 height 16
select select "deprives"
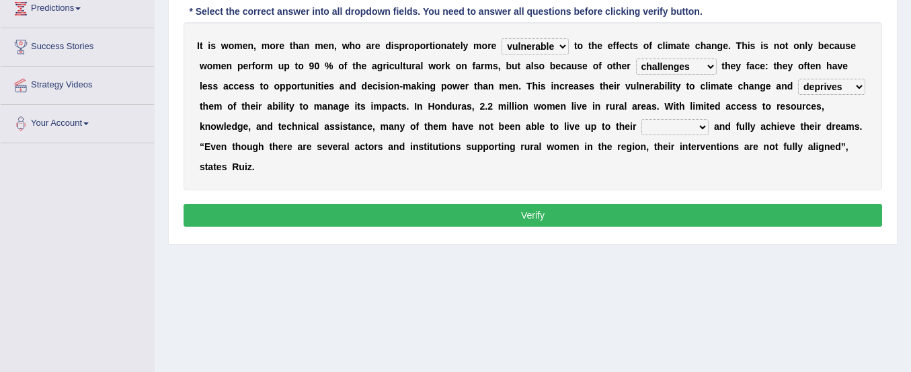
click at [798, 79] on select "deprives caprices deposits thrives" at bounding box center [831, 87] width 67 height 16
click at [681, 125] on select "endurance patience capacities publicity" at bounding box center [675, 127] width 67 height 16
select select "capacities"
click at [642, 119] on select "endurance patience capacities publicity" at bounding box center [675, 127] width 67 height 16
click at [494, 218] on button "Verify" at bounding box center [533, 215] width 699 height 23
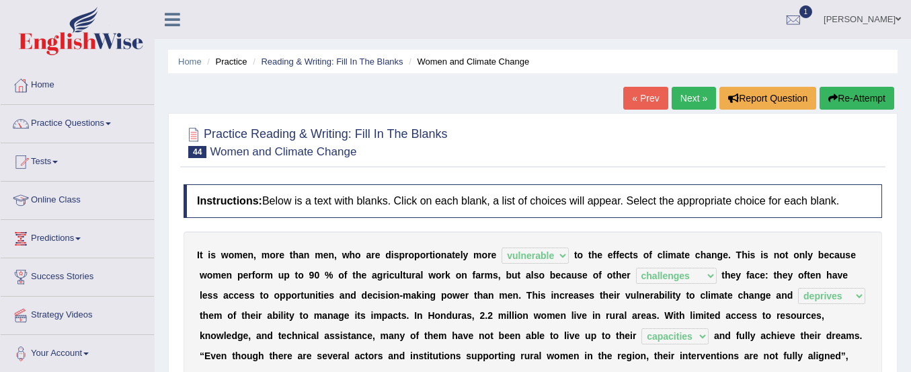
scroll to position [63, 0]
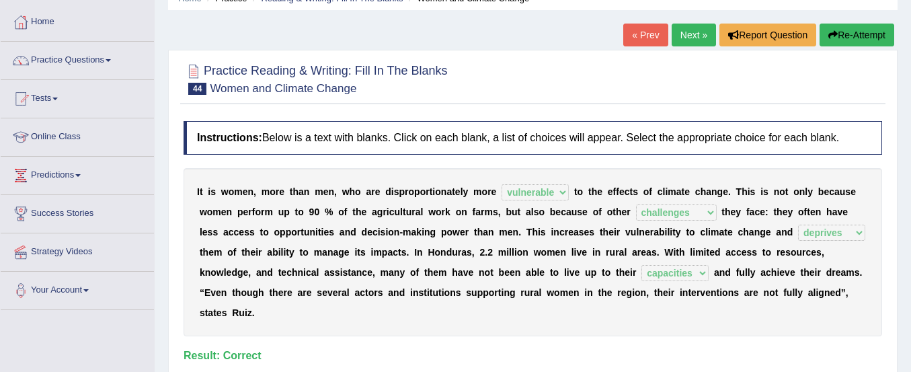
click at [689, 32] on link "Next »" at bounding box center [694, 35] width 44 height 23
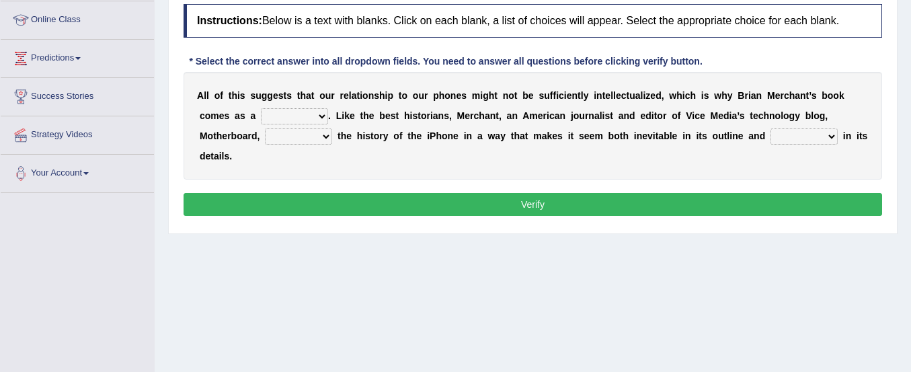
scroll to position [187, 0]
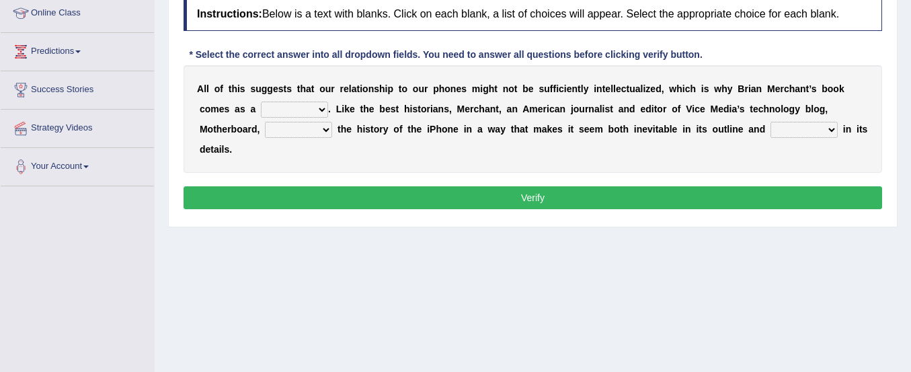
click at [307, 113] on select "privilege relief demotion flash" at bounding box center [294, 110] width 67 height 16
select select "relief"
click at [261, 102] on select "privilege relief demotion flash" at bounding box center [294, 110] width 67 height 16
click at [297, 134] on select "enriches unpacks detours contorts" at bounding box center [298, 130] width 67 height 16
select select "enriches"
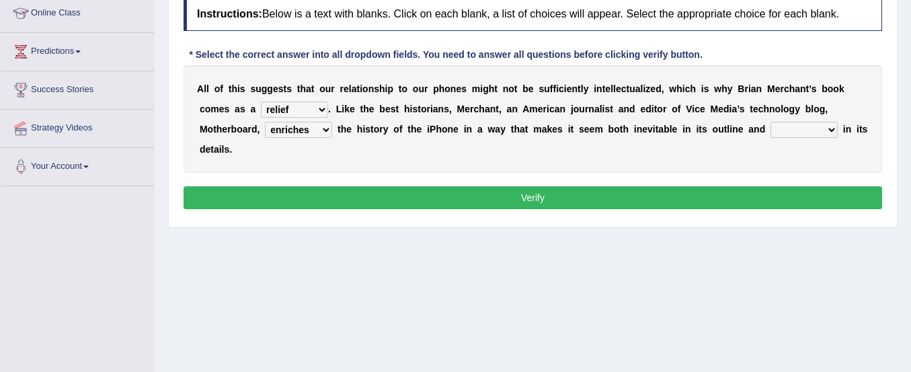
click at [265, 122] on select "enriches unpacks detours contorts" at bounding box center [298, 130] width 67 height 16
click at [783, 130] on select "surprises surprised surprising surprise" at bounding box center [804, 130] width 67 height 16
select select "surprised"
click at [771, 122] on select "surprises surprised surprising surprise" at bounding box center [804, 130] width 67 height 16
click at [761, 198] on button "Verify" at bounding box center [533, 197] width 699 height 23
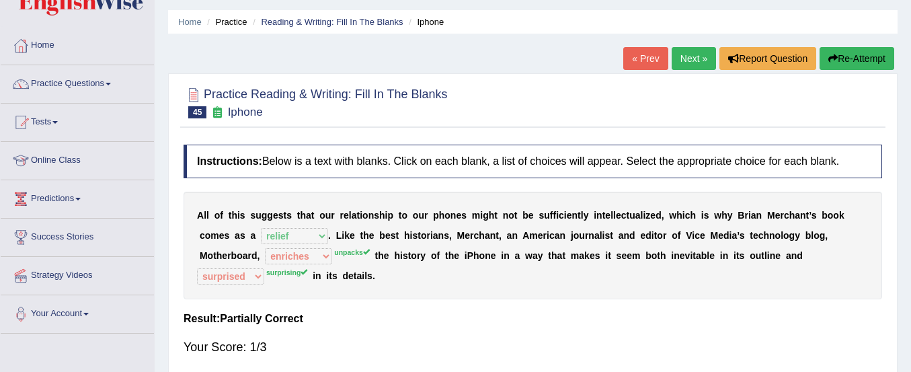
scroll to position [39, 0]
click at [839, 56] on button "Re-Attempt" at bounding box center [857, 59] width 75 height 23
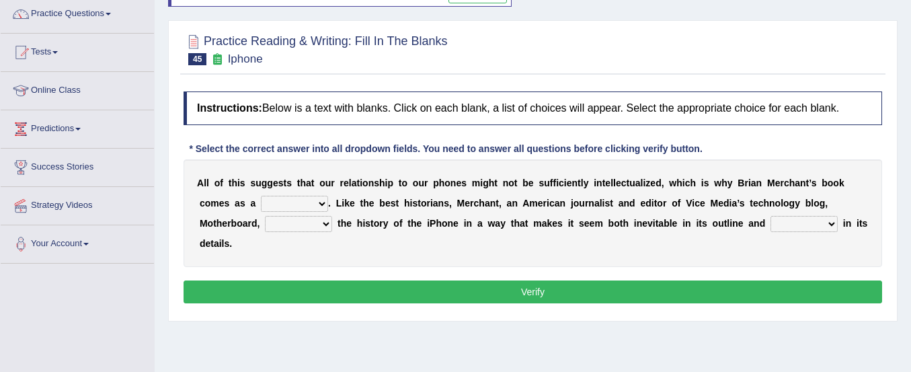
scroll to position [115, 0]
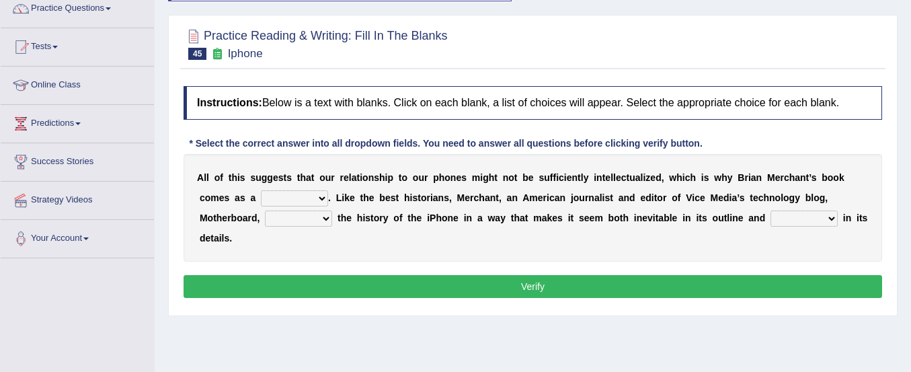
click at [292, 194] on select "privilege relief demotion flash" at bounding box center [294, 198] width 67 height 16
select select "relief"
click at [261, 190] on select "privilege relief demotion flash" at bounding box center [294, 198] width 67 height 16
click at [291, 219] on select "enriches unpacks detours contorts" at bounding box center [298, 219] width 67 height 16
select select "unpacks"
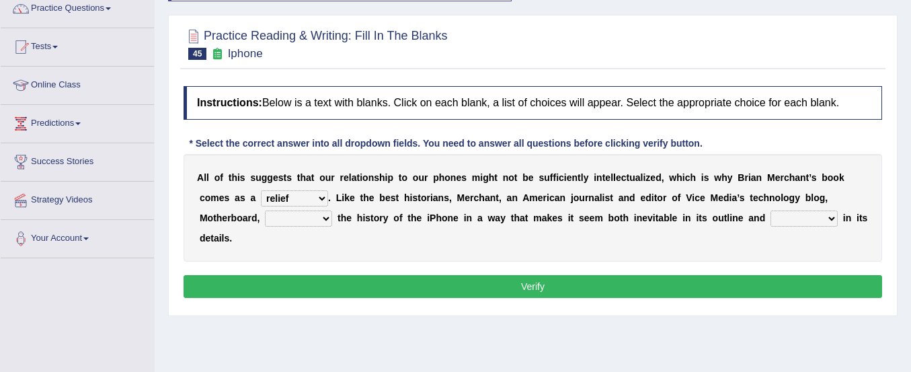
click at [265, 211] on select "enriches unpacks detours contorts" at bounding box center [298, 219] width 67 height 16
click at [790, 214] on select "surprises surprised surprising surprise" at bounding box center [804, 219] width 67 height 16
select select "surprising"
click at [771, 211] on select "surprises surprised surprising surprise" at bounding box center [804, 219] width 67 height 16
click at [750, 284] on button "Verify" at bounding box center [533, 286] width 699 height 23
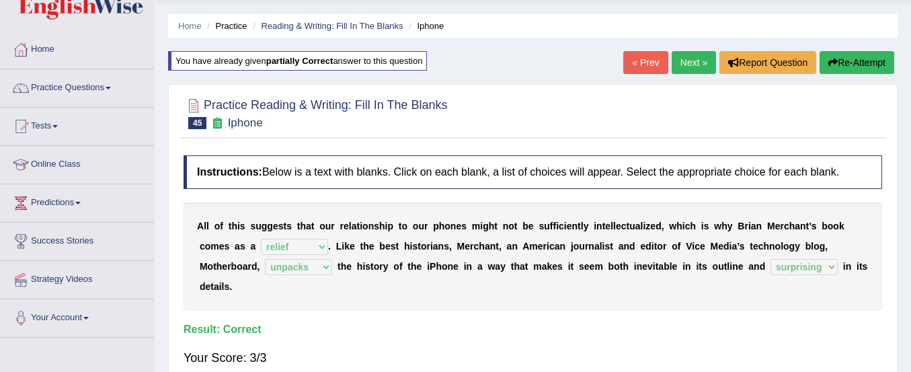
scroll to position [34, 0]
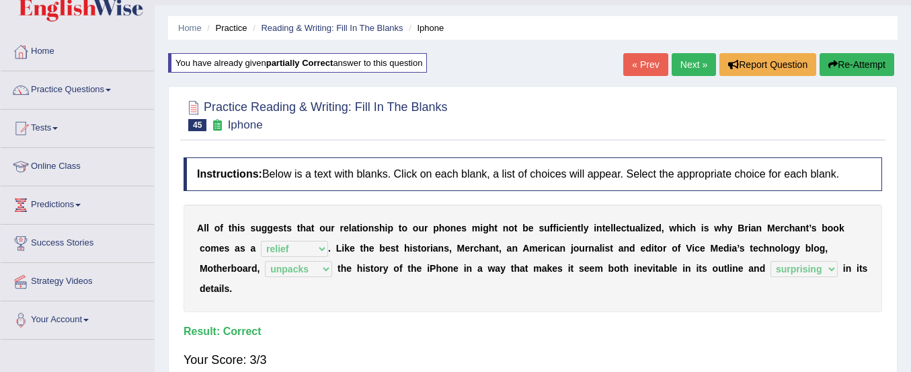
click at [685, 63] on link "Next »" at bounding box center [694, 64] width 44 height 23
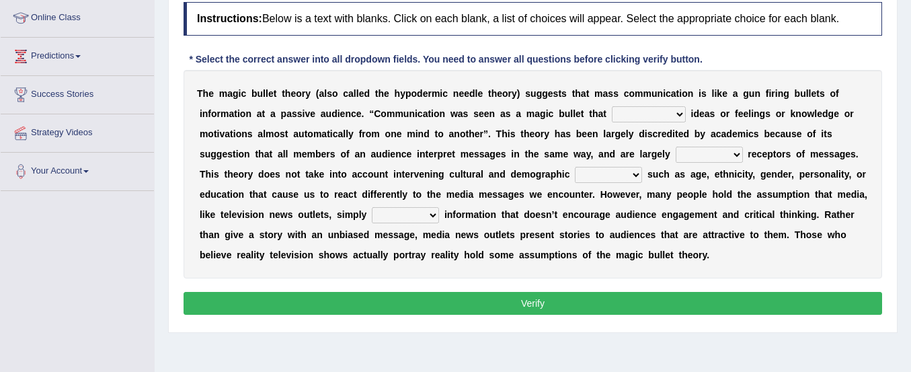
scroll to position [183, 0]
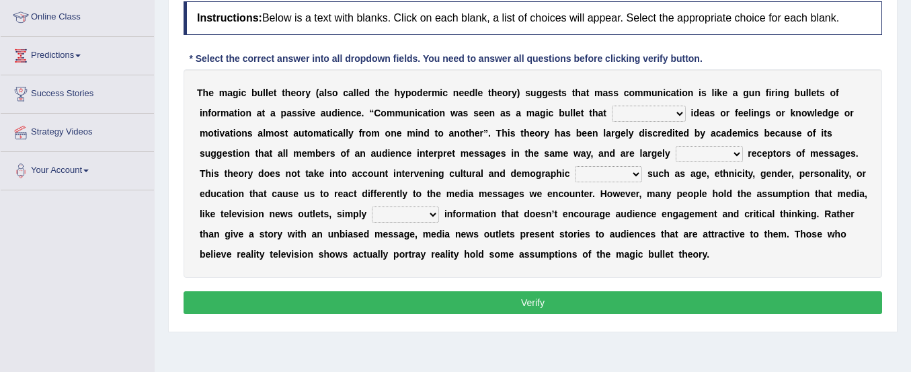
click at [619, 113] on select "transported translated transferred transformed" at bounding box center [649, 114] width 74 height 16
select select "transferred"
click at [612, 106] on select "transported translated transferred transformed" at bounding box center [649, 114] width 74 height 16
click at [711, 147] on select "negative active positive passive" at bounding box center [709, 154] width 67 height 16
select select "active"
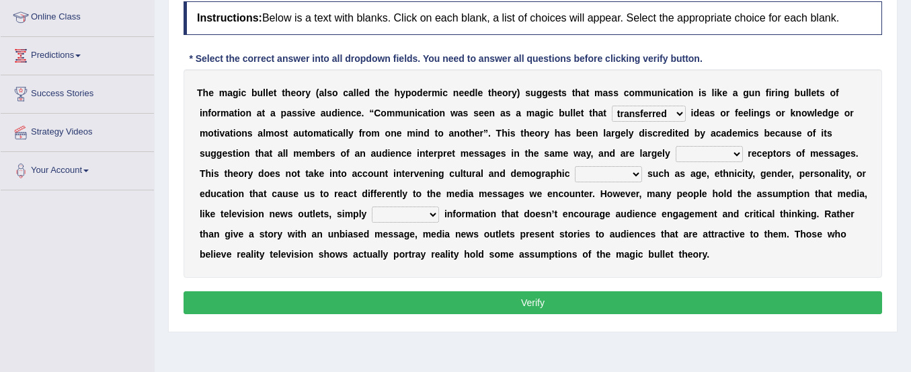
click at [676, 146] on select "negative active positive passive" at bounding box center [709, 154] width 67 height 16
click at [582, 176] on select "variables varies varieties variations" at bounding box center [608, 174] width 67 height 16
select select "variables"
click at [575, 166] on select "variables varies varieties variations" at bounding box center [608, 174] width 67 height 16
click at [597, 180] on select "variables varies varieties variations" at bounding box center [608, 174] width 67 height 16
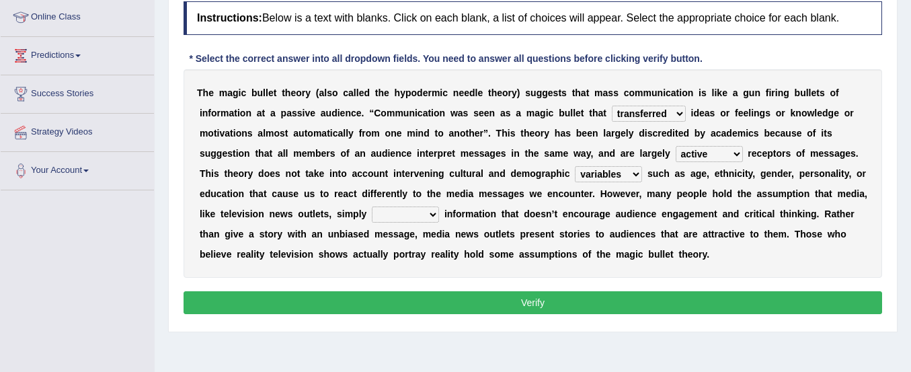
click at [253, 293] on button "Verify" at bounding box center [533, 302] width 699 height 23
click at [411, 217] on select "respond resume release request" at bounding box center [405, 214] width 67 height 16
select select "release"
click at [372, 206] on select "respond resume release request" at bounding box center [405, 214] width 67 height 16
click at [416, 301] on button "Verify" at bounding box center [533, 302] width 699 height 23
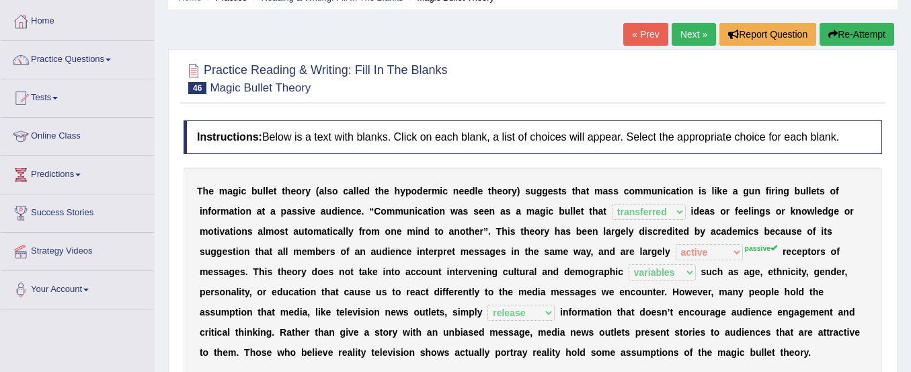
scroll to position [63, 0]
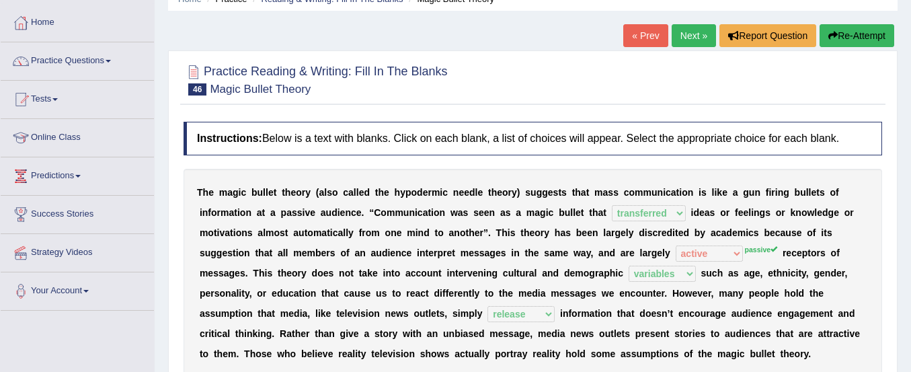
click at [861, 31] on button "Re-Attempt" at bounding box center [857, 35] width 75 height 23
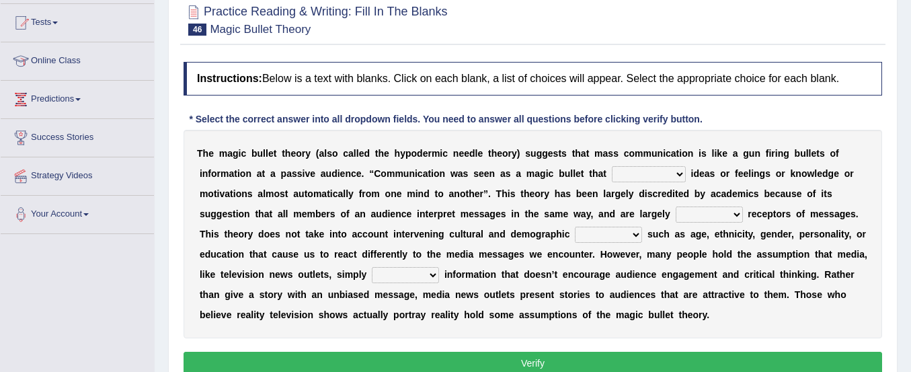
scroll to position [140, 0]
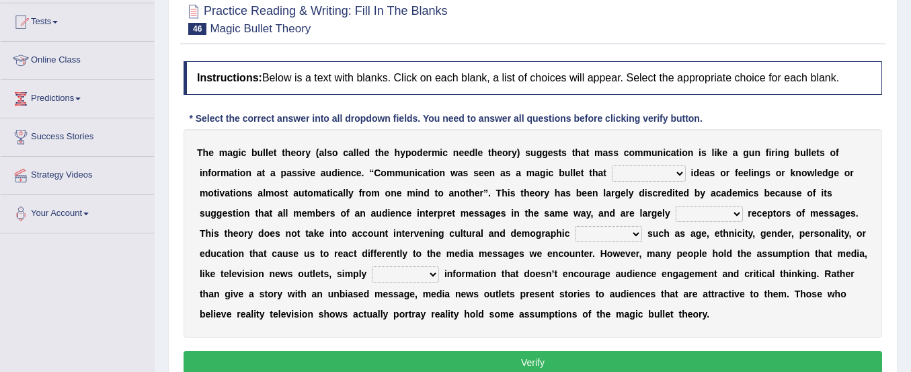
click at [662, 172] on select "transported translated transferred transformed" at bounding box center [649, 173] width 74 height 16
select select "transferred"
click at [612, 165] on select "transported translated transferred transformed" at bounding box center [649, 173] width 74 height 16
click at [702, 211] on select "negative active positive passive" at bounding box center [709, 214] width 67 height 16
select select "passive"
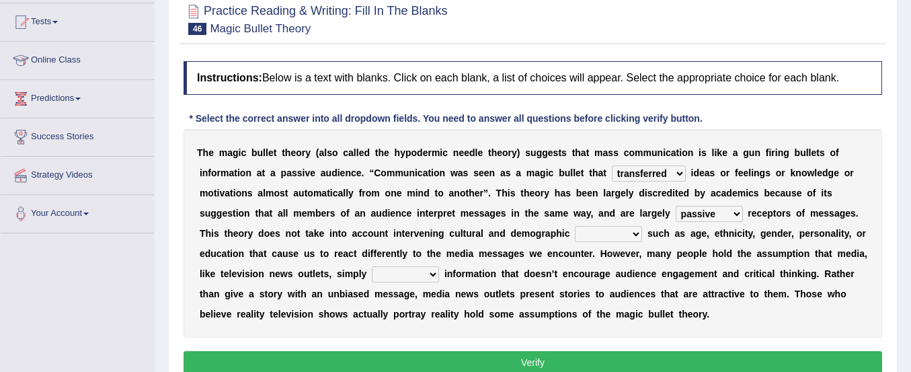
click at [676, 206] on select "negative active positive passive" at bounding box center [709, 214] width 67 height 16
click at [607, 234] on select "variables varies varieties variations" at bounding box center [608, 234] width 67 height 16
select select "variables"
click at [575, 226] on select "variables varies varieties variations" at bounding box center [608, 234] width 67 height 16
click at [426, 271] on select "respond resume release request" at bounding box center [405, 274] width 67 height 16
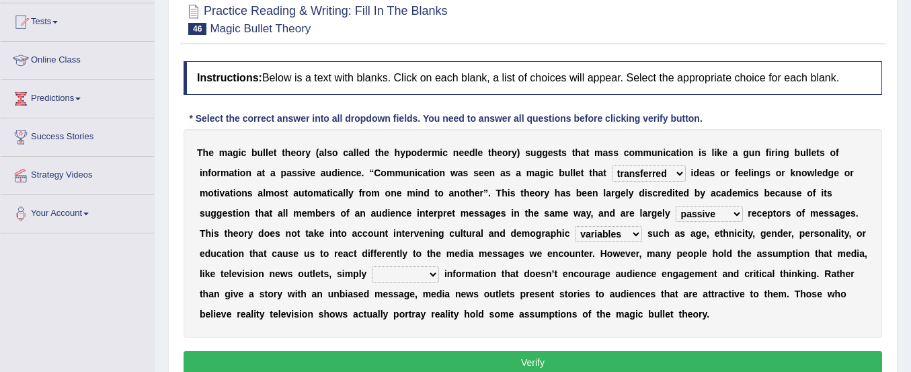
select select "release"
click at [372, 266] on select "respond resume release request" at bounding box center [405, 274] width 67 height 16
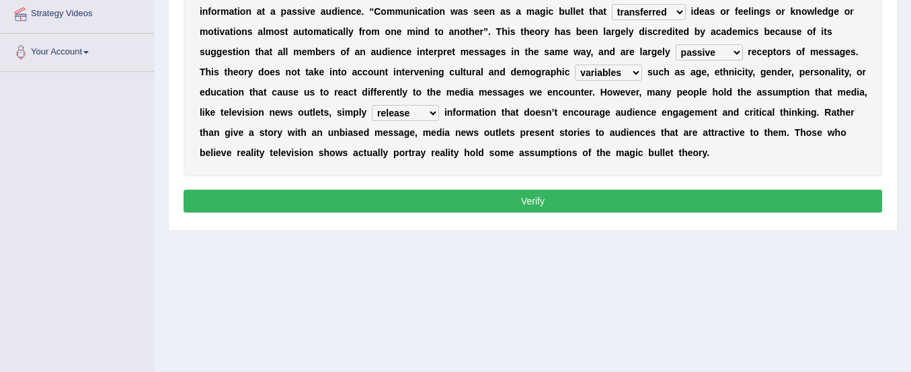
scroll to position [302, 0]
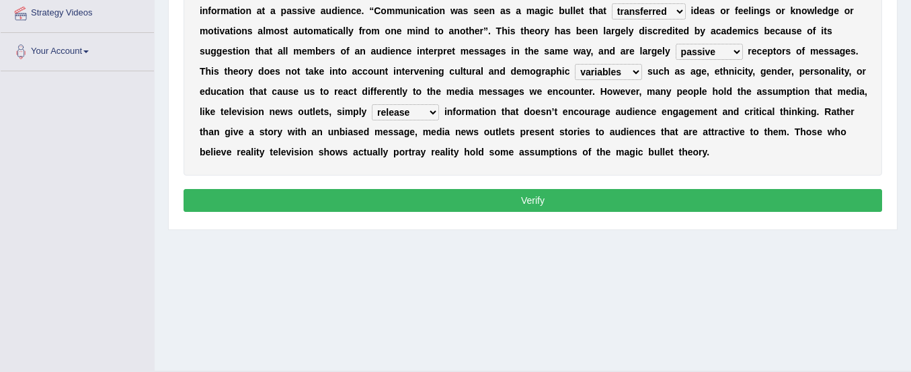
click at [460, 205] on button "Verify" at bounding box center [533, 200] width 699 height 23
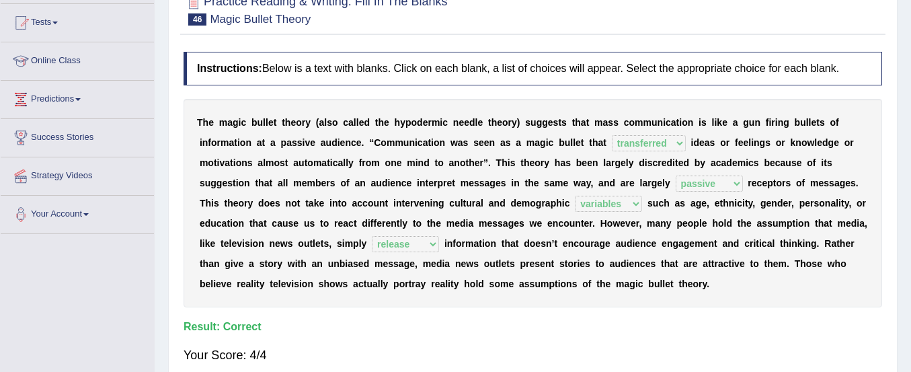
scroll to position [0, 0]
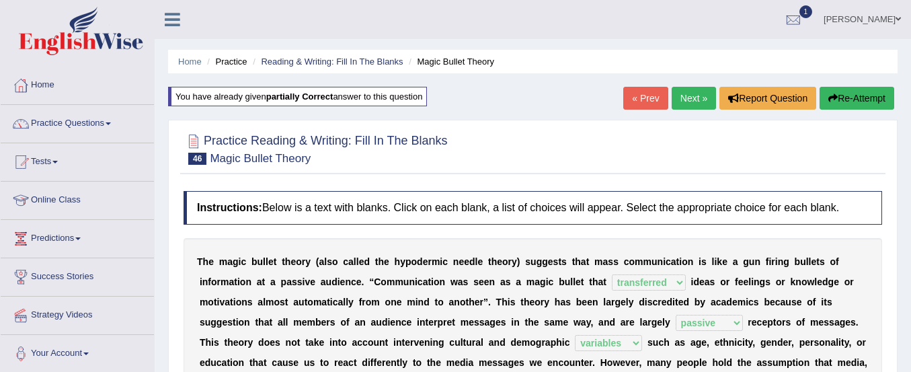
click at [690, 96] on link "Next »" at bounding box center [694, 98] width 44 height 23
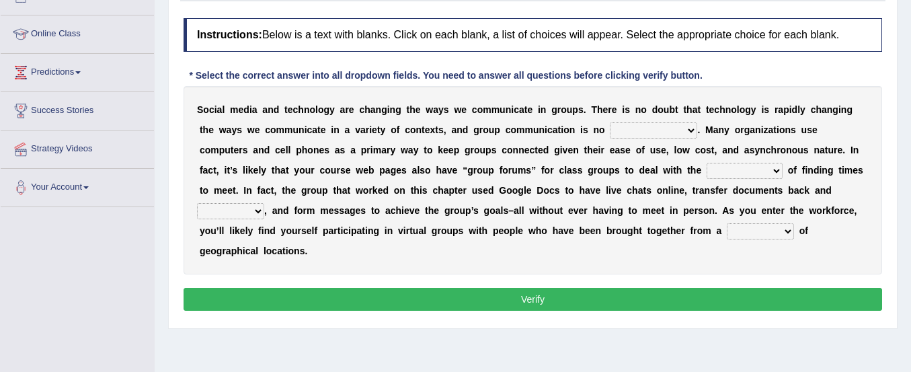
scroll to position [169, 0]
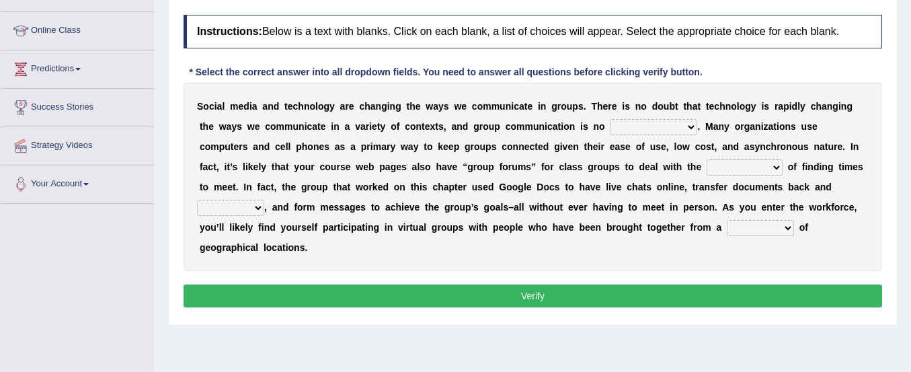
click at [648, 124] on select "exception exemplification extradition excursion" at bounding box center [653, 127] width 87 height 16
select select "exception"
click at [610, 119] on select "exception exemplification extradition excursion" at bounding box center [653, 127] width 87 height 16
click at [739, 180] on div "S o c i a l m e d i a a n d t e c h n o l o g y a r e c h a n g i n g t h e w a…" at bounding box center [533, 177] width 699 height 188
click at [738, 170] on select "localities liabilities complexities causalities" at bounding box center [745, 167] width 76 height 16
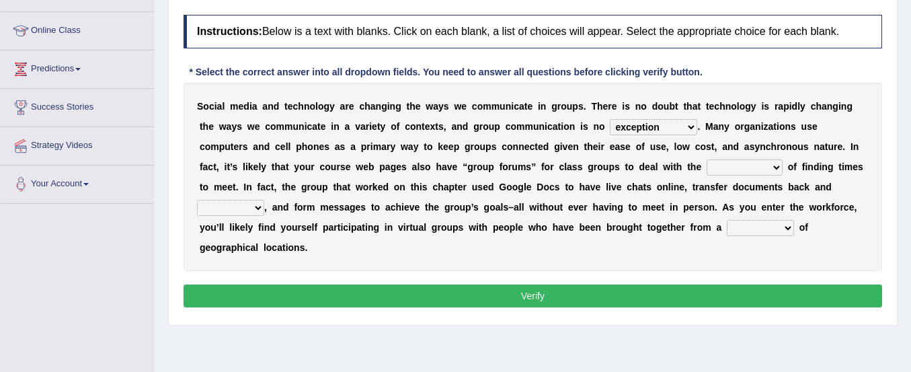
select select "complexities"
click at [707, 159] on select "localities liabilities complexities causalities" at bounding box center [745, 167] width 76 height 16
click at [238, 208] on select "fill forth toward beyond" at bounding box center [230, 208] width 67 height 16
select select "forth"
click at [197, 200] on select "fill forth toward beyond" at bounding box center [230, 208] width 67 height 16
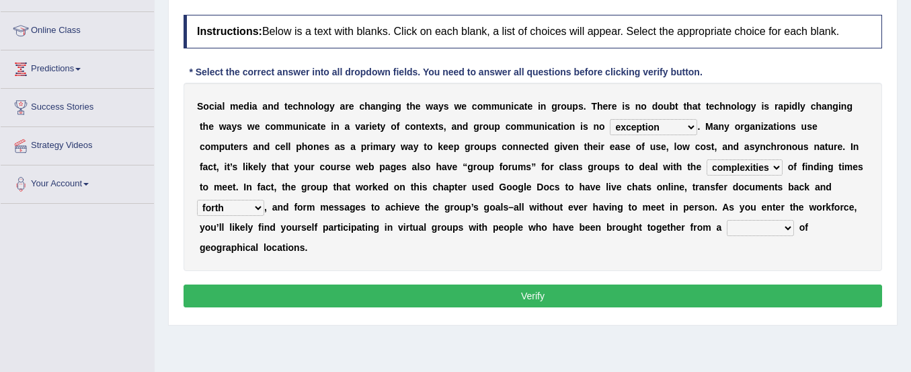
click at [765, 227] on select "form variety kind variation" at bounding box center [760, 228] width 67 height 16
select select "variety"
click at [727, 220] on select "form variety kind variation" at bounding box center [760, 228] width 67 height 16
click at [720, 294] on button "Verify" at bounding box center [533, 295] width 699 height 23
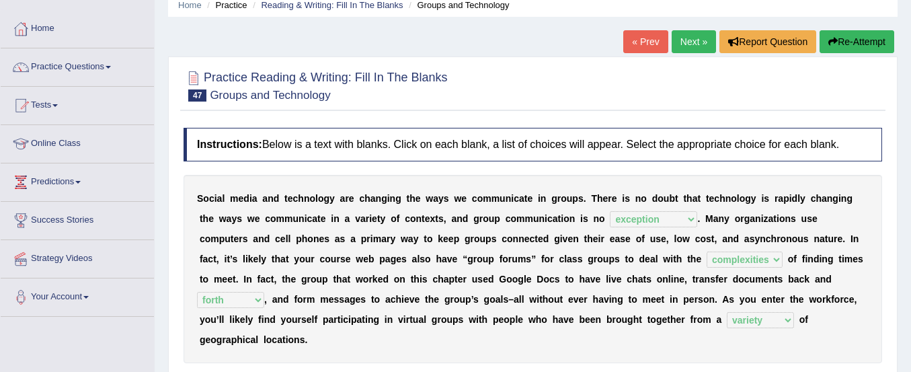
scroll to position [66, 0]
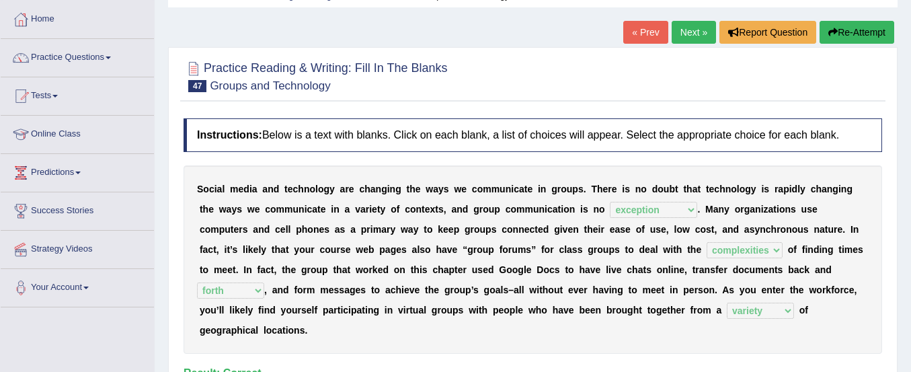
click at [861, 30] on button "Re-Attempt" at bounding box center [857, 32] width 75 height 23
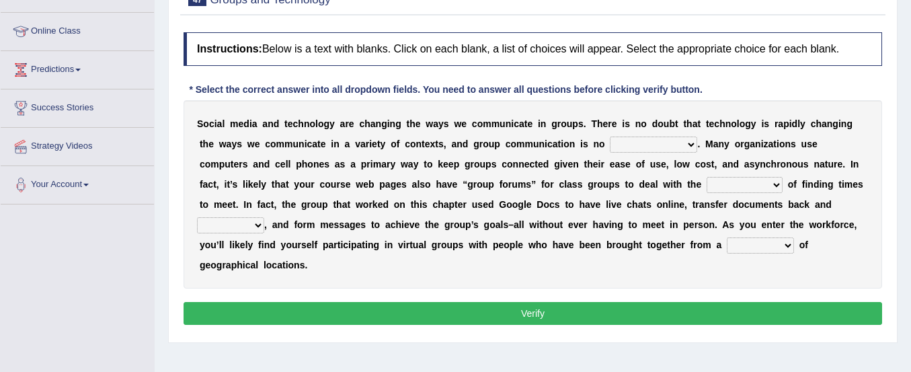
scroll to position [169, 0]
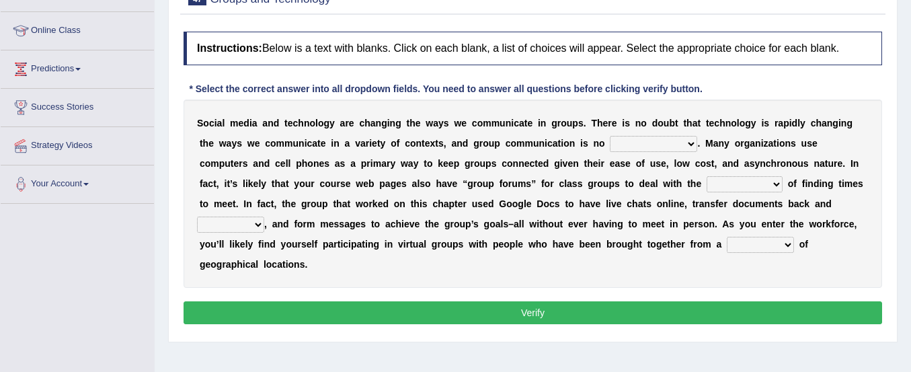
click at [649, 140] on select "exception exemplification extradition excursion" at bounding box center [653, 144] width 87 height 16
select select "exception"
click at [610, 136] on select "exception exemplification extradition excursion" at bounding box center [653, 144] width 87 height 16
click at [719, 180] on select "localities liabilities complexities causalities" at bounding box center [745, 184] width 76 height 16
select select "complexities"
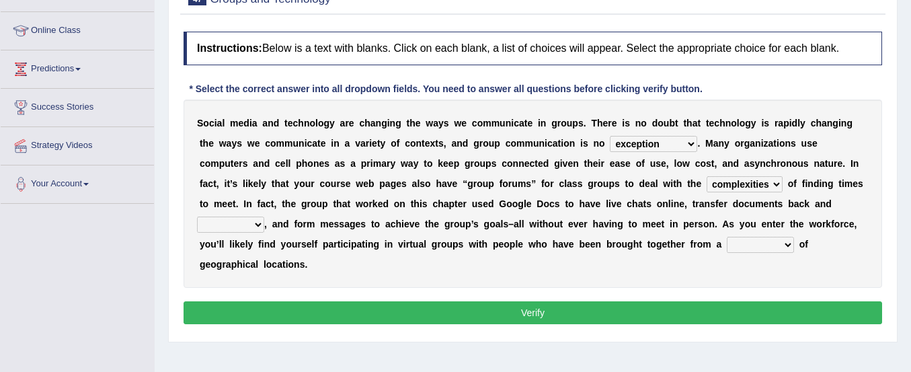
click at [707, 176] on select "localities liabilities complexities causalities" at bounding box center [745, 184] width 76 height 16
click at [241, 225] on select "fill forth toward beyond" at bounding box center [230, 225] width 67 height 16
select select "forth"
click at [197, 217] on select "fill forth toward beyond" at bounding box center [230, 225] width 67 height 16
click at [737, 242] on select "form variety kind variation" at bounding box center [760, 245] width 67 height 16
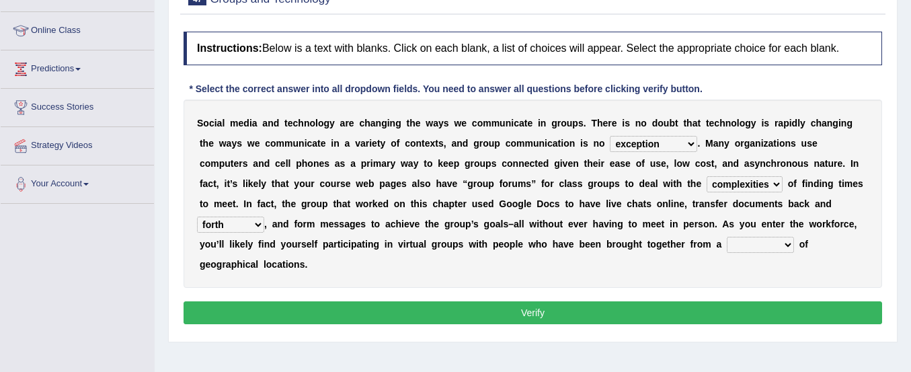
select select "variety"
click at [727, 237] on select "form variety kind variation" at bounding box center [760, 245] width 67 height 16
click at [717, 311] on button "Verify" at bounding box center [533, 312] width 699 height 23
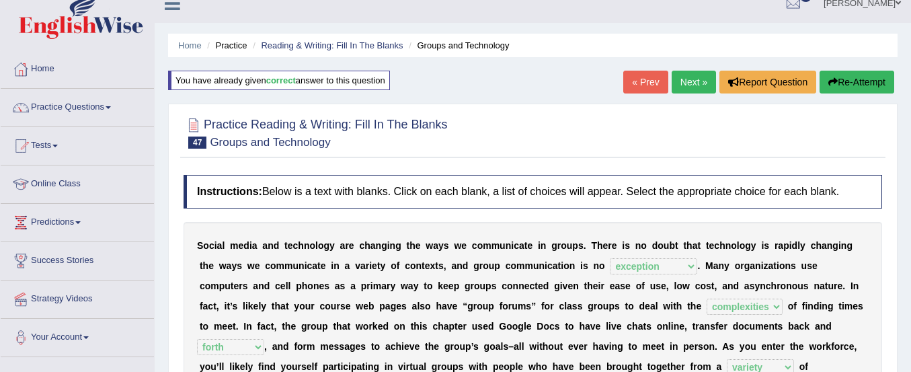
scroll to position [15, 0]
click at [688, 80] on link "Next »" at bounding box center [694, 82] width 44 height 23
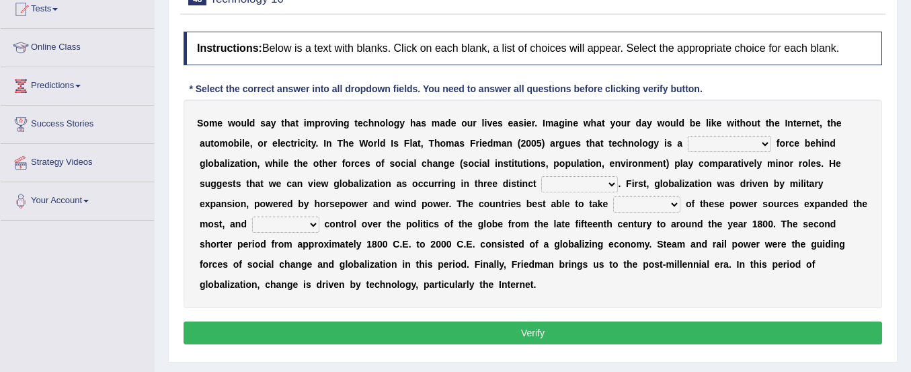
scroll to position [156, 0]
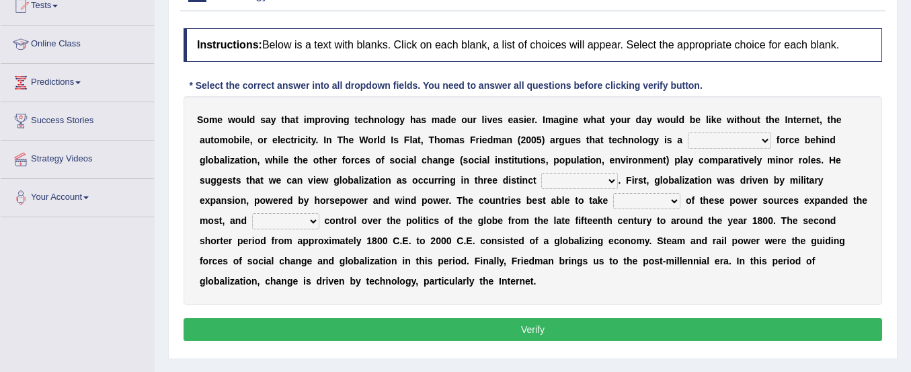
click at [705, 132] on select "driving demeaning distinguishing demanding" at bounding box center [729, 140] width 83 height 16
select select "driving"
click at [688, 132] on select "driving demeaning distinguishing demanding" at bounding box center [729, 140] width 83 height 16
click at [574, 184] on select "periods periodicals perspectives perceptions" at bounding box center [579, 181] width 77 height 16
select select "periods"
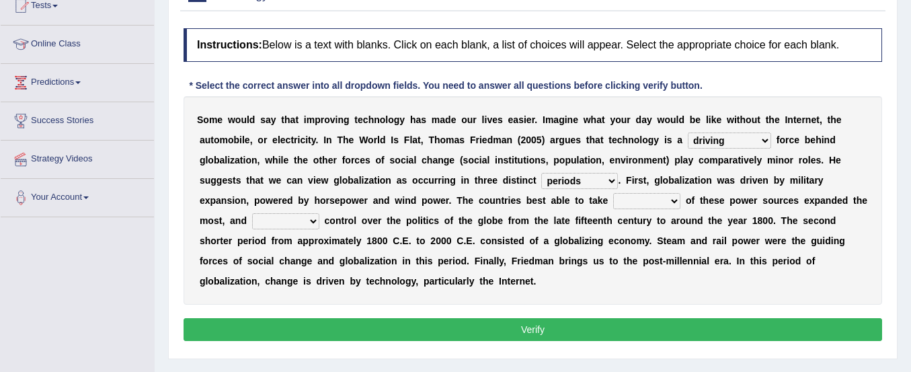
click at [541, 173] on select "periods periodicals perspectives perceptions" at bounding box center [579, 181] width 77 height 16
click at [635, 199] on select "action advantage account care" at bounding box center [646, 201] width 67 height 16
select select "care"
click at [613, 193] on select "action advantage account care" at bounding box center [646, 201] width 67 height 16
click at [291, 222] on select "exist extract exert expect" at bounding box center [285, 221] width 67 height 16
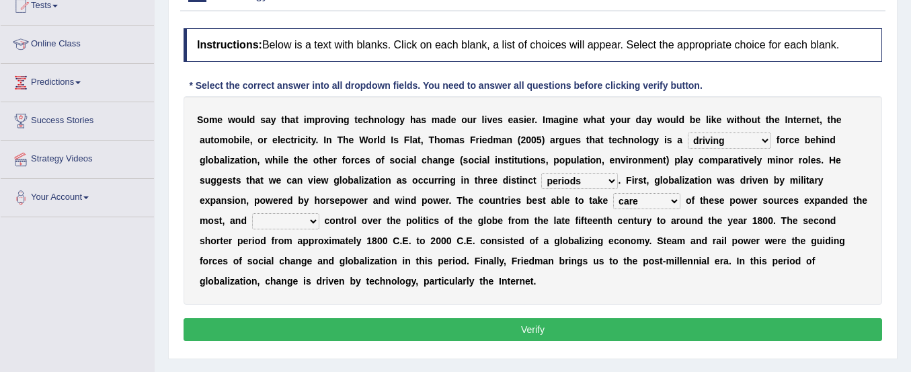
click at [252, 213] on select "exist extract exert expect" at bounding box center [285, 221] width 67 height 16
click at [287, 222] on select "exist extract exert expect" at bounding box center [285, 221] width 67 height 16
select select "exert"
click at [252, 213] on select "exist extract exert expect" at bounding box center [285, 221] width 67 height 16
click at [391, 330] on button "Verify" at bounding box center [533, 329] width 699 height 23
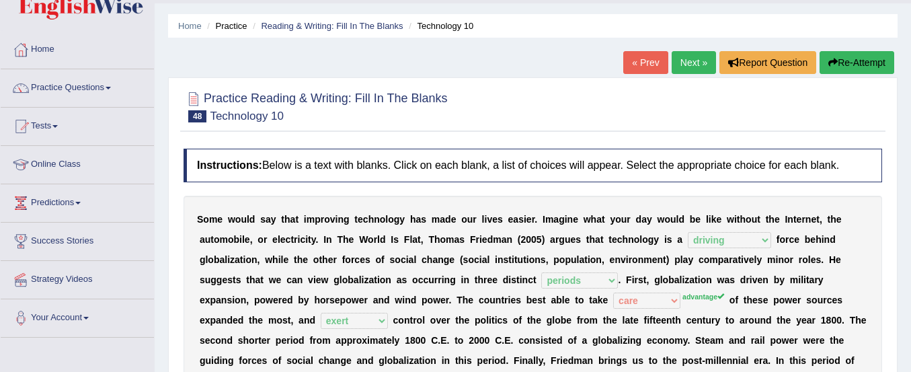
scroll to position [35, 0]
click at [856, 64] on button "Re-Attempt" at bounding box center [857, 63] width 75 height 23
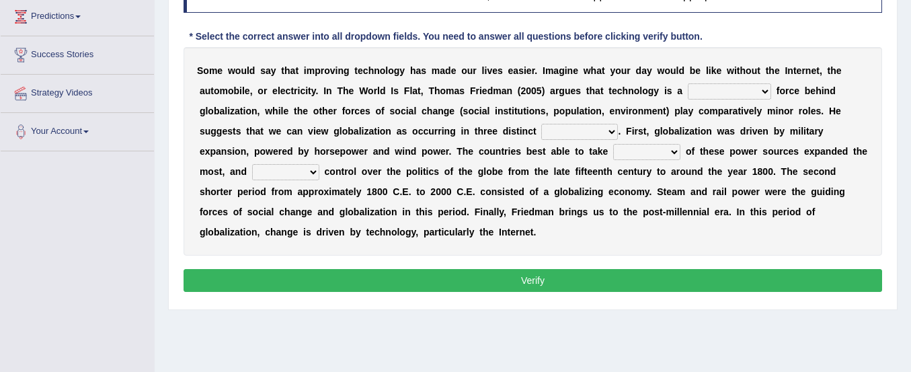
click at [741, 91] on select "driving demeaning distinguishing demanding" at bounding box center [729, 91] width 83 height 16
select select "driving"
click at [688, 83] on select "driving demeaning distinguishing demanding" at bounding box center [729, 91] width 83 height 16
click at [586, 136] on select "periods periodicals perspectives perceptions" at bounding box center [579, 132] width 77 height 16
select select "periods"
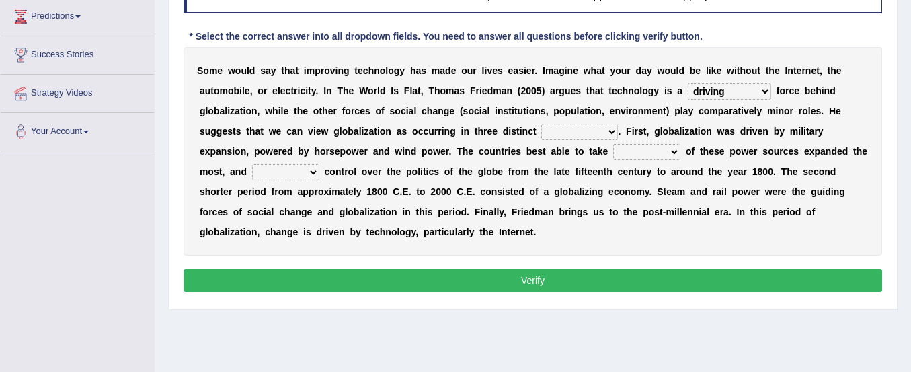
click at [541, 124] on select "periods periodicals perspectives perceptions" at bounding box center [579, 132] width 77 height 16
click at [277, 169] on select "exist extract exert expect" at bounding box center [285, 172] width 67 height 16
select select "exert"
click at [252, 164] on select "exist extract exert expect" at bounding box center [285, 172] width 67 height 16
click at [634, 151] on select "action advantage account care" at bounding box center [646, 152] width 67 height 16
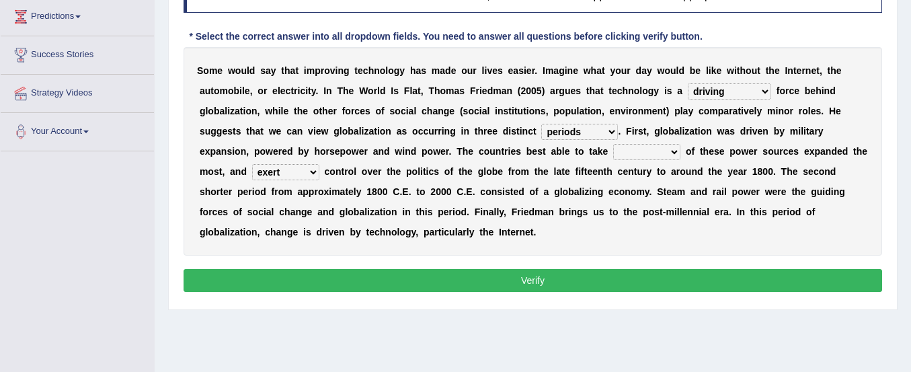
select select "advantage"
click at [613, 144] on select "action advantage account care" at bounding box center [646, 152] width 67 height 16
click at [646, 278] on button "Verify" at bounding box center [533, 280] width 699 height 23
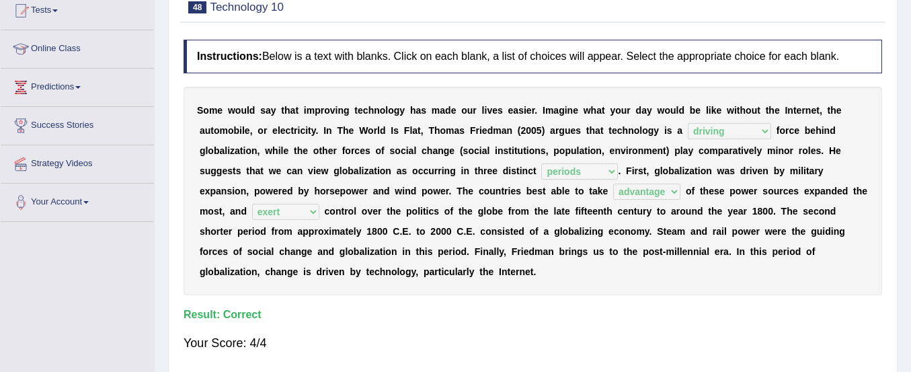
scroll to position [45, 0]
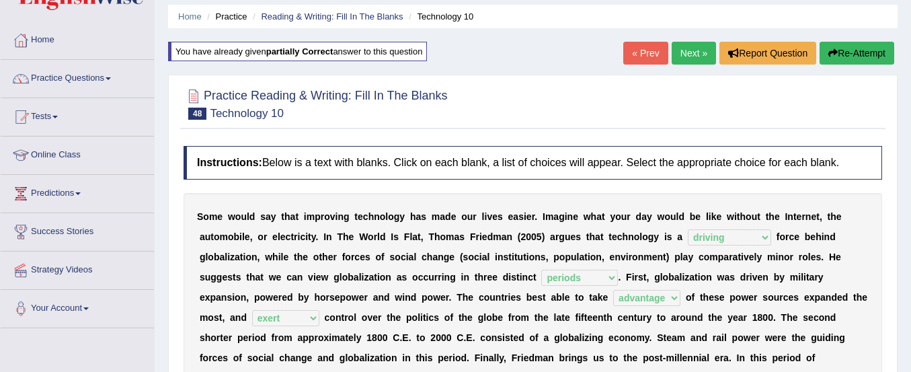
click at [685, 52] on link "Next »" at bounding box center [694, 53] width 44 height 23
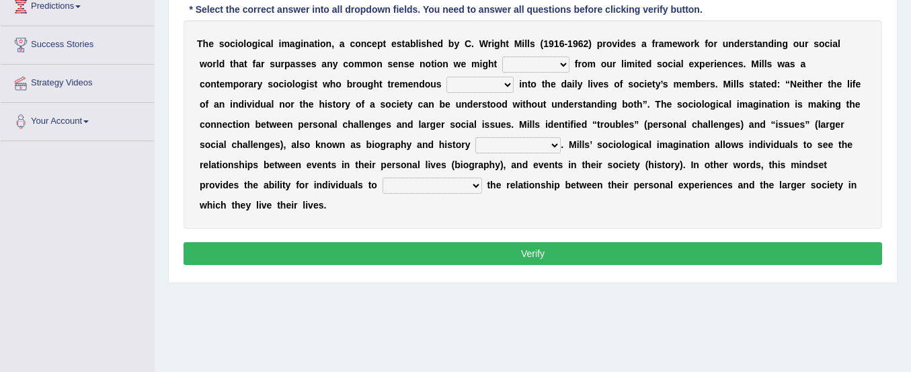
scroll to position [228, 0]
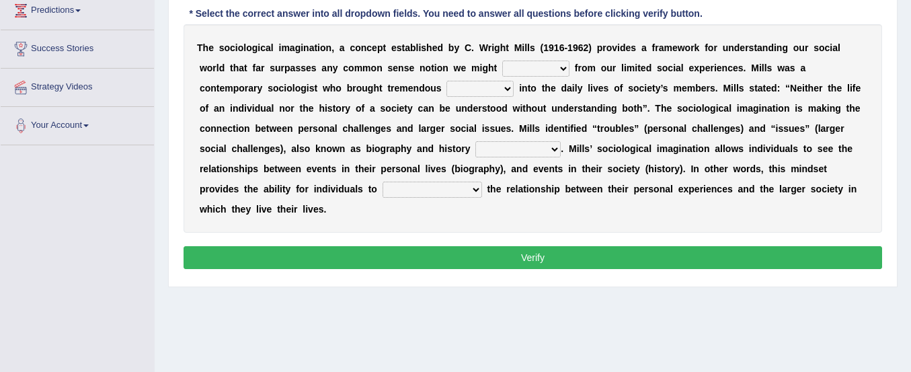
click at [533, 67] on select "depart derive describe deprive" at bounding box center [535, 69] width 67 height 16
select select "derive"
click at [502, 61] on select "depart derive describe deprive" at bounding box center [535, 69] width 67 height 16
click at [507, 90] on select "sight insight comment interaction" at bounding box center [480, 89] width 67 height 16
select select "insight"
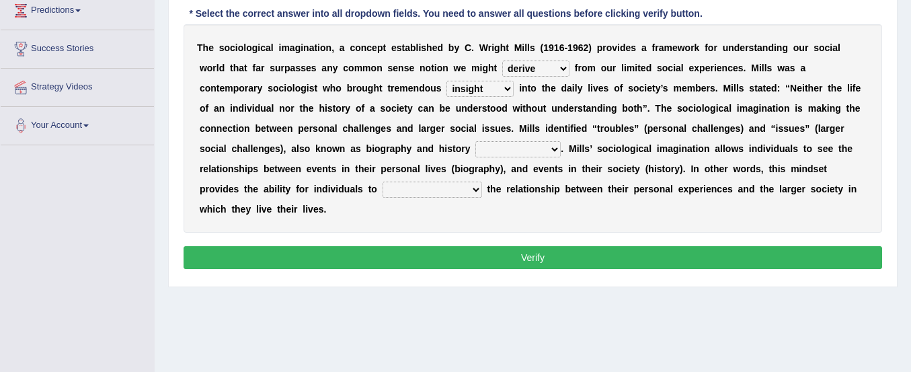
click at [447, 81] on select "sight insight comment interaction" at bounding box center [480, 89] width 67 height 16
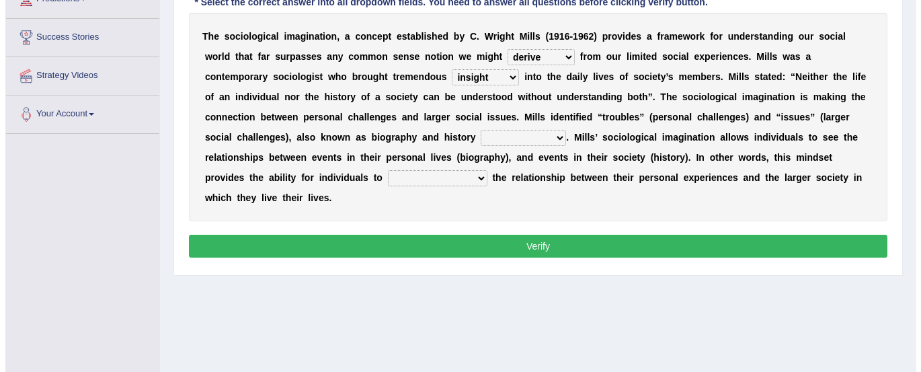
scroll to position [264, 0]
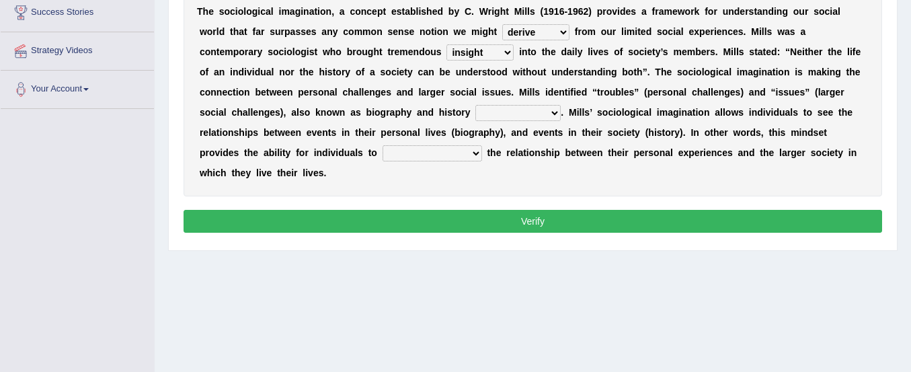
click at [497, 54] on select "sight insight comment interaction" at bounding box center [480, 52] width 67 height 16
click at [492, 112] on select "accordingly collectively respectively spontaneously" at bounding box center [517, 113] width 85 height 16
select select "respectively"
click at [475, 105] on select "accordingly collectively respectively spontaneously" at bounding box center [517, 113] width 85 height 16
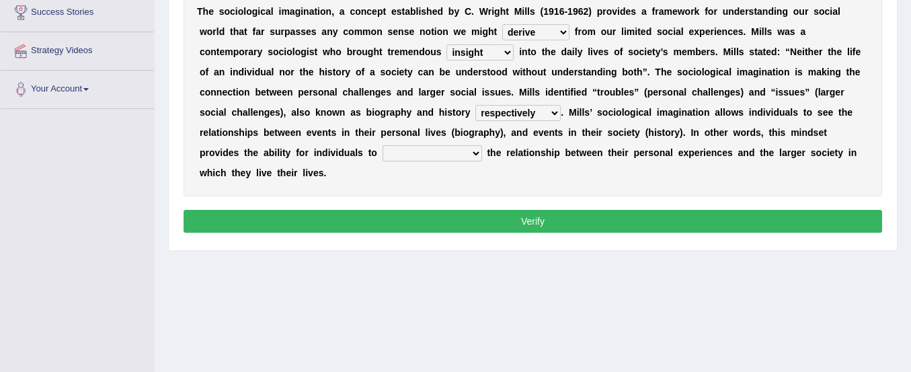
click at [453, 151] on select "commercialize capitalize realize compartmentalize" at bounding box center [433, 153] width 100 height 16
click at [383, 145] on select "commercialize capitalize realize compartmentalize" at bounding box center [433, 153] width 100 height 16
click at [430, 155] on select "commercialize capitalize realize compartmentalize" at bounding box center [433, 153] width 100 height 16
select select "capitalize"
click at [383, 145] on select "commercialize capitalize realize compartmentalize" at bounding box center [433, 153] width 100 height 16
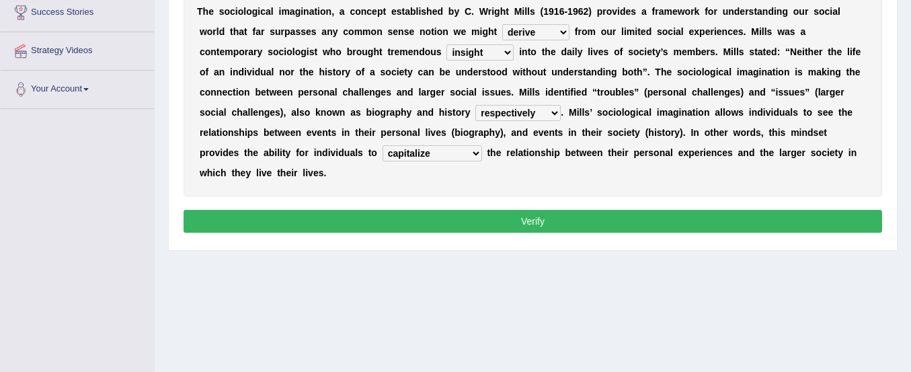
click at [444, 222] on button "Verify" at bounding box center [533, 221] width 699 height 23
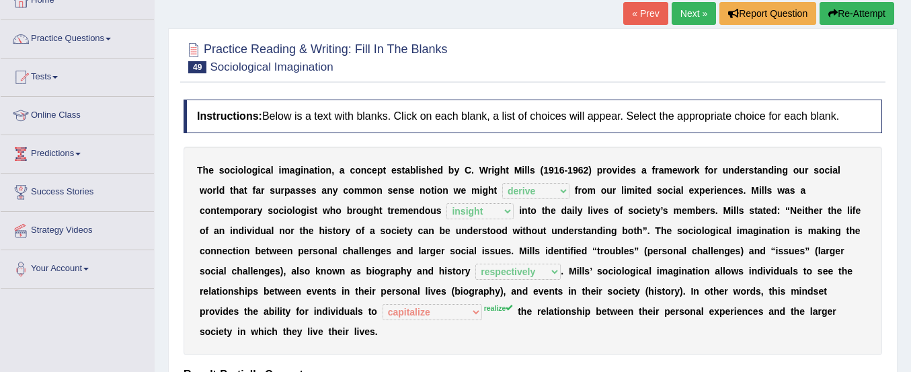
scroll to position [83, 0]
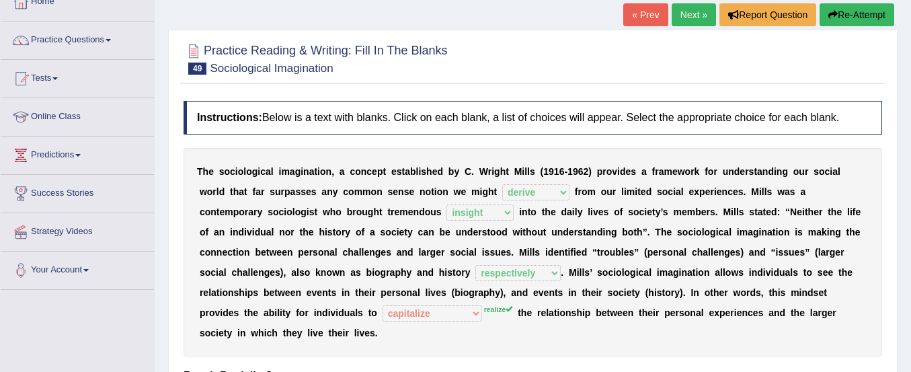
click at [839, 9] on button "Re-Attempt" at bounding box center [857, 14] width 75 height 23
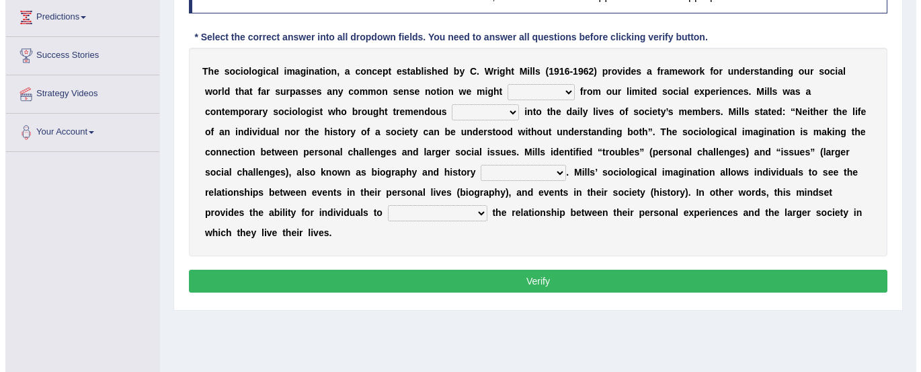
scroll to position [223, 0]
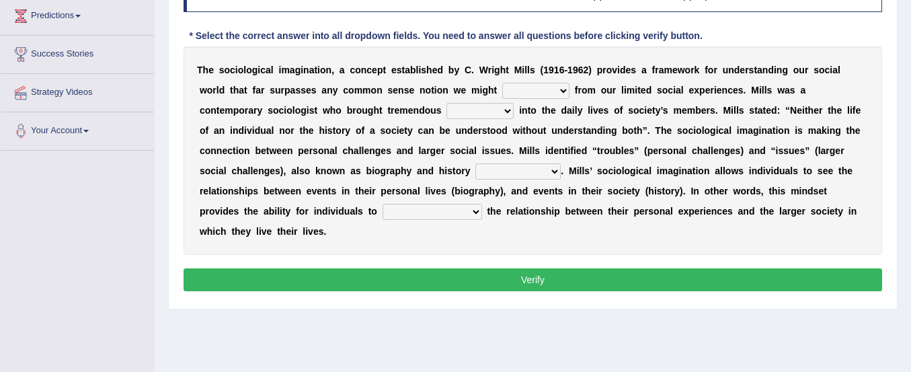
click at [535, 90] on select "depart derive describe deprive" at bounding box center [535, 91] width 67 height 16
select select "derive"
click at [502, 83] on select "depart derive describe deprive" at bounding box center [535, 91] width 67 height 16
click at [487, 112] on select "sight insight comment interaction" at bounding box center [480, 111] width 67 height 16
select select "insight"
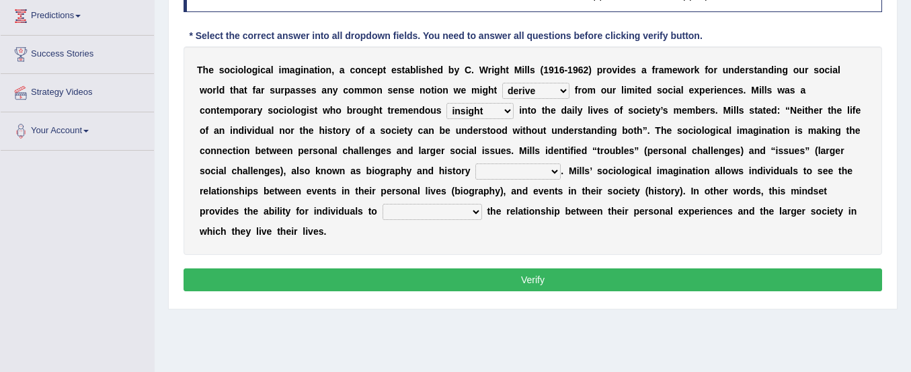
click at [447, 103] on select "sight insight comment interaction" at bounding box center [480, 111] width 67 height 16
click at [504, 172] on select "accordingly collectively respectively spontaneously" at bounding box center [517, 171] width 85 height 16
select select "respectively"
click at [475, 163] on select "accordingly collectively respectively spontaneously" at bounding box center [517, 171] width 85 height 16
click at [463, 209] on select "commercialize capitalize realize compartmentalize" at bounding box center [433, 212] width 100 height 16
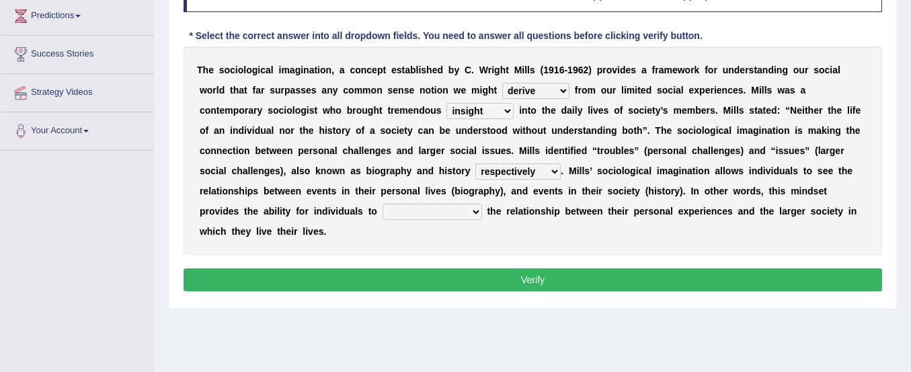
select select "realize"
click at [383, 204] on select "commercialize capitalize realize compartmentalize" at bounding box center [433, 212] width 100 height 16
click at [459, 274] on button "Verify" at bounding box center [533, 279] width 699 height 23
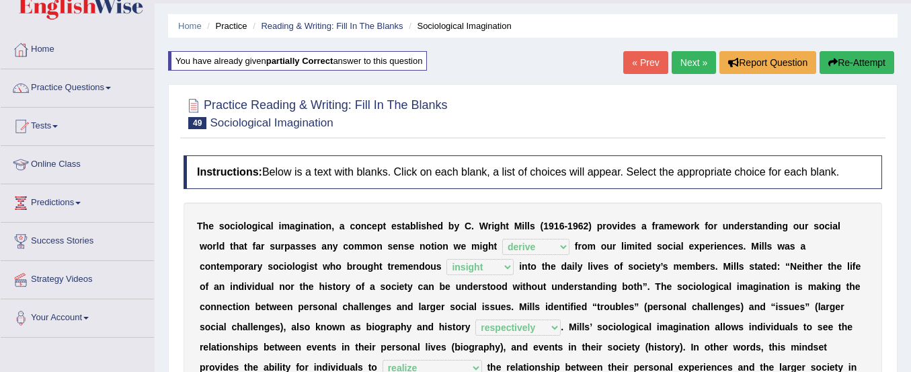
scroll to position [0, 0]
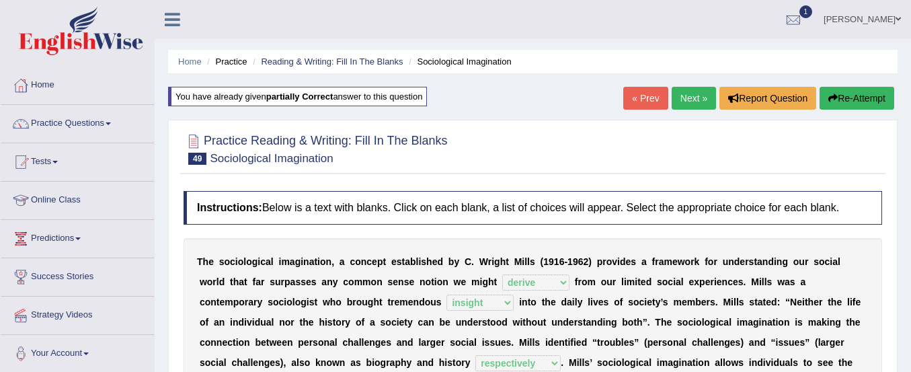
click at [174, 14] on icon at bounding box center [172, 19] width 15 height 17
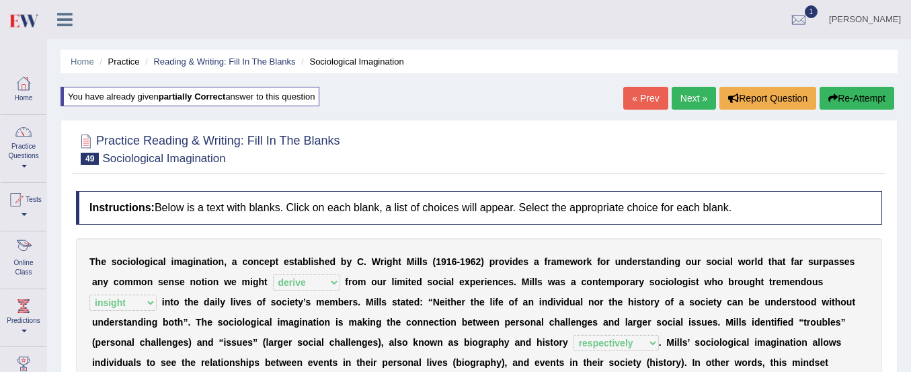
click at [26, 260] on link "Online Class" at bounding box center [24, 257] width 46 height 53
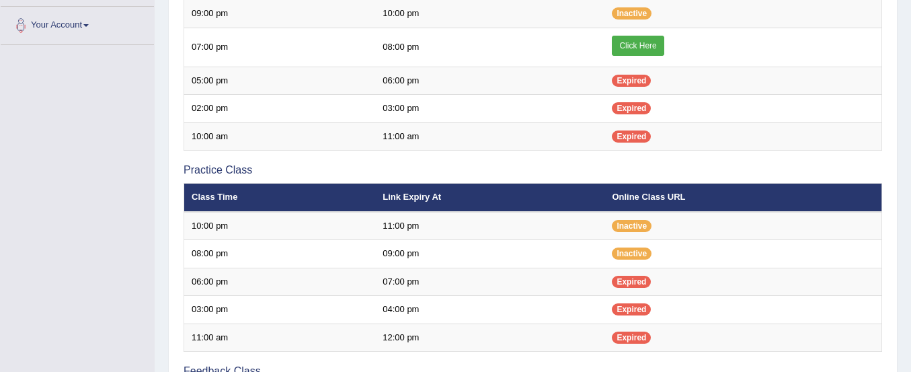
scroll to position [326, 0]
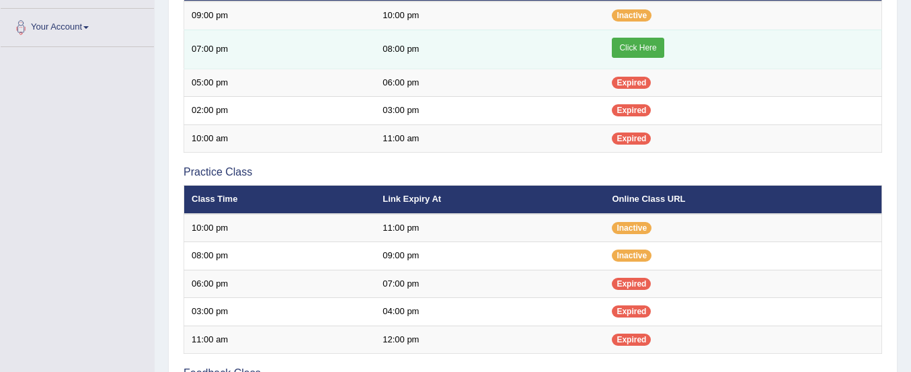
click at [627, 41] on link "Click Here" at bounding box center [638, 48] width 52 height 20
